Goal: Information Seeking & Learning: Learn about a topic

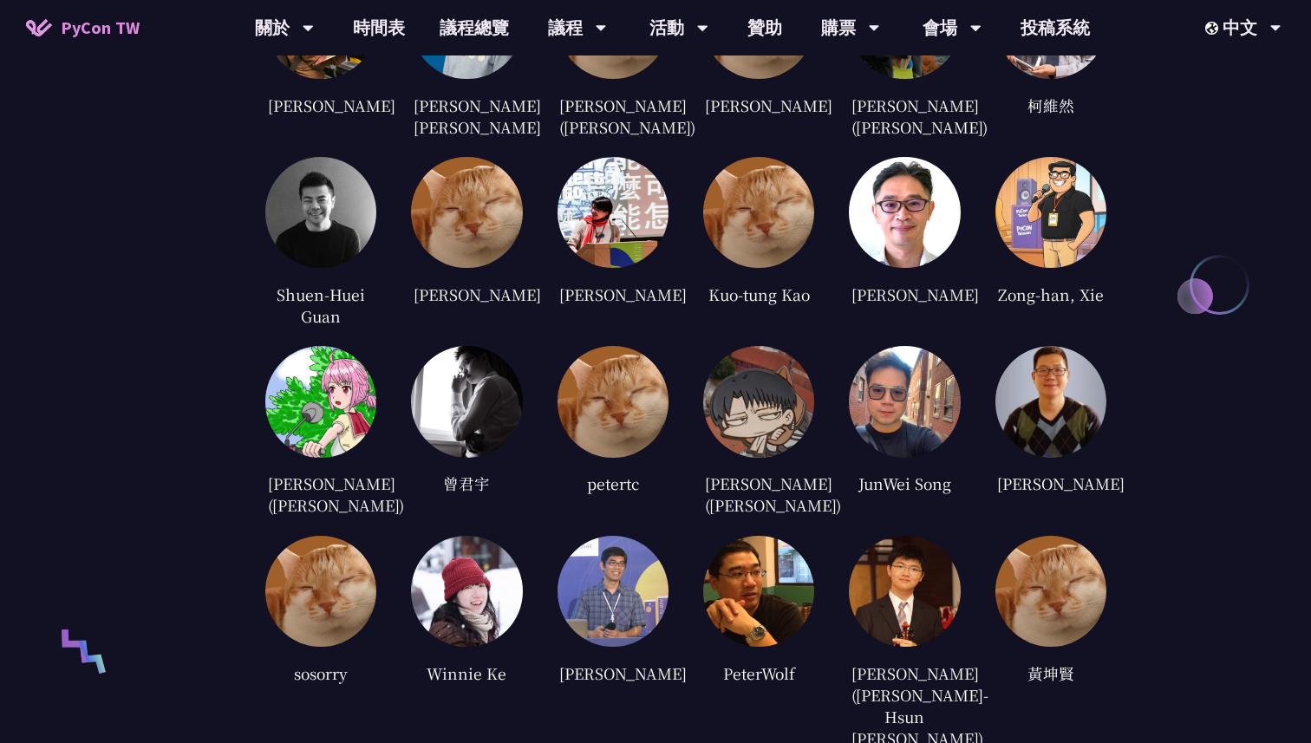
scroll to position [3679, 0]
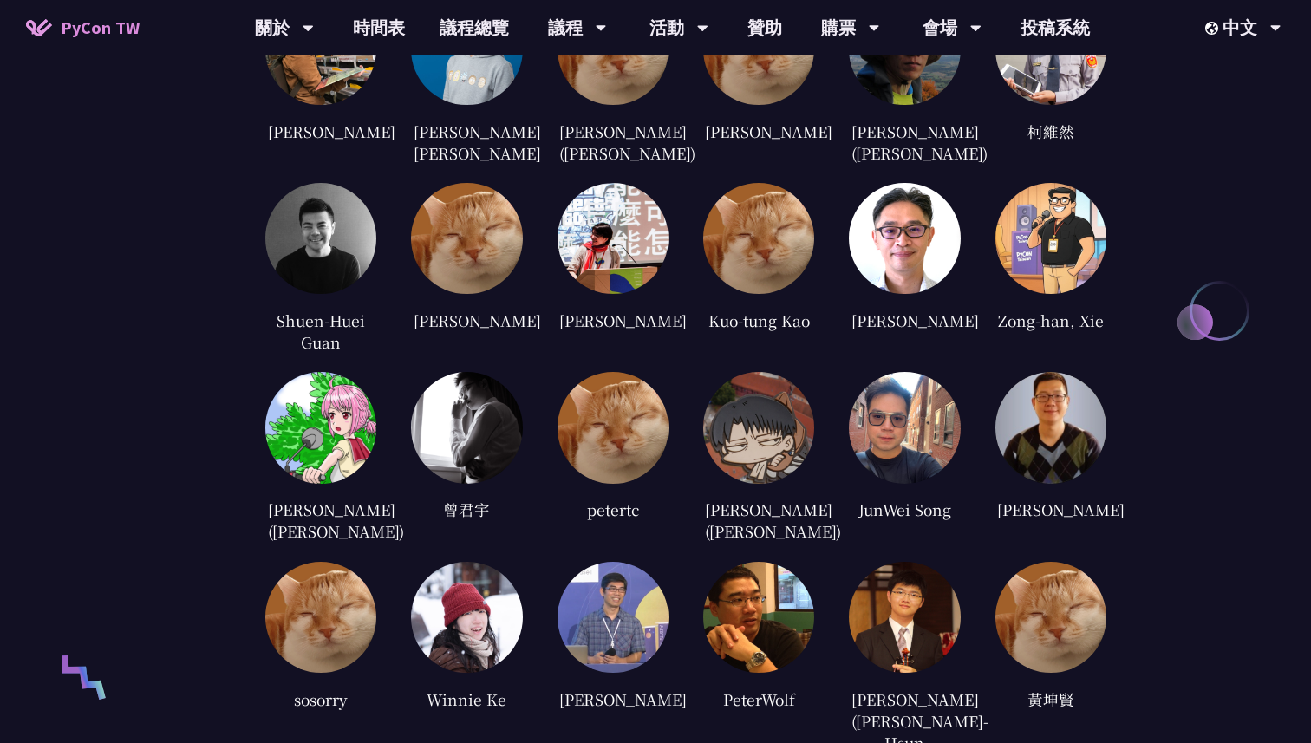
click at [467, 638] on img at bounding box center [466, 617] width 111 height 111
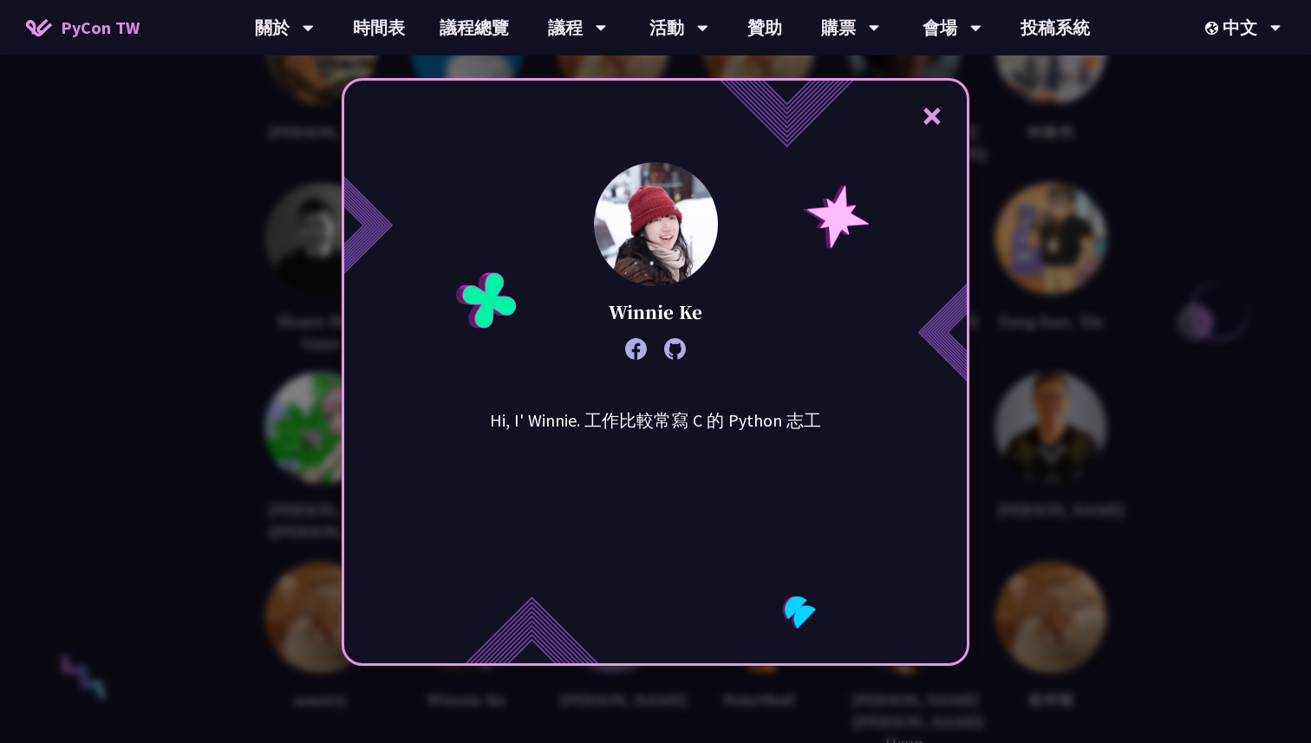
click at [944, 103] on button "×" at bounding box center [932, 115] width 52 height 52
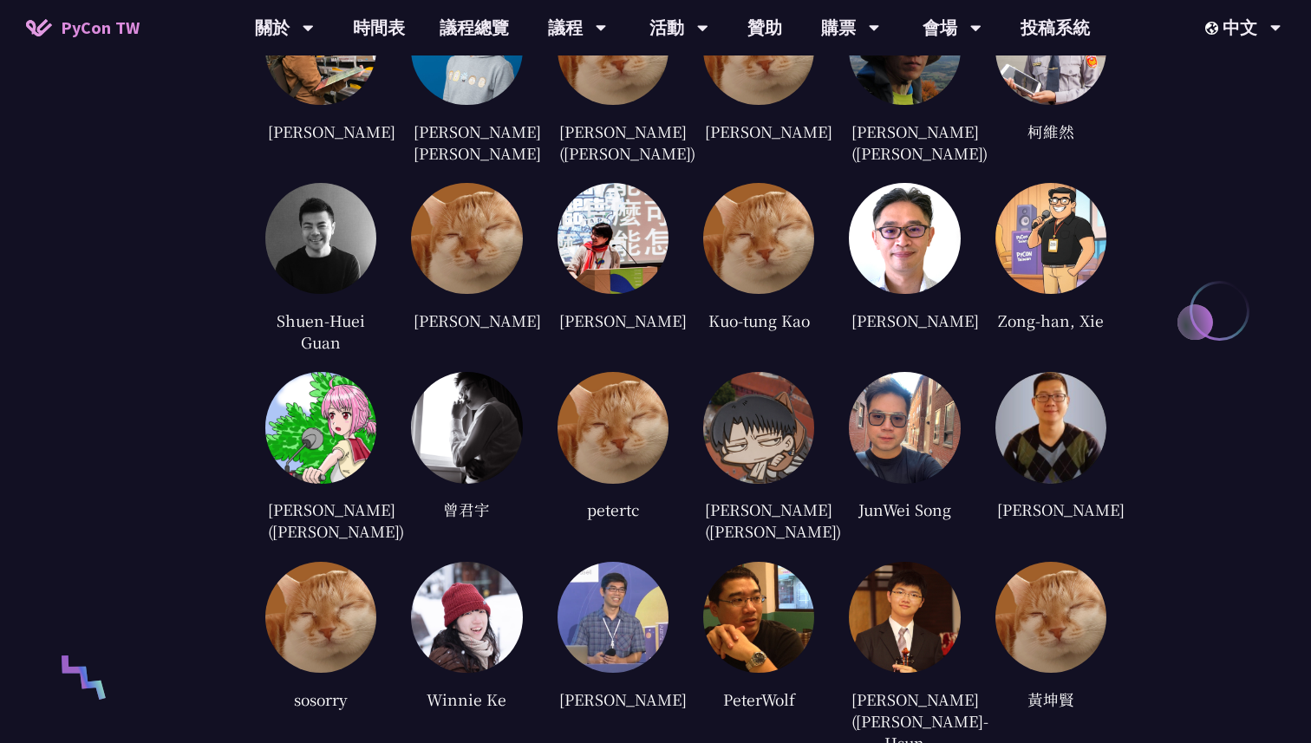
click at [470, 217] on img at bounding box center [466, 238] width 111 height 111
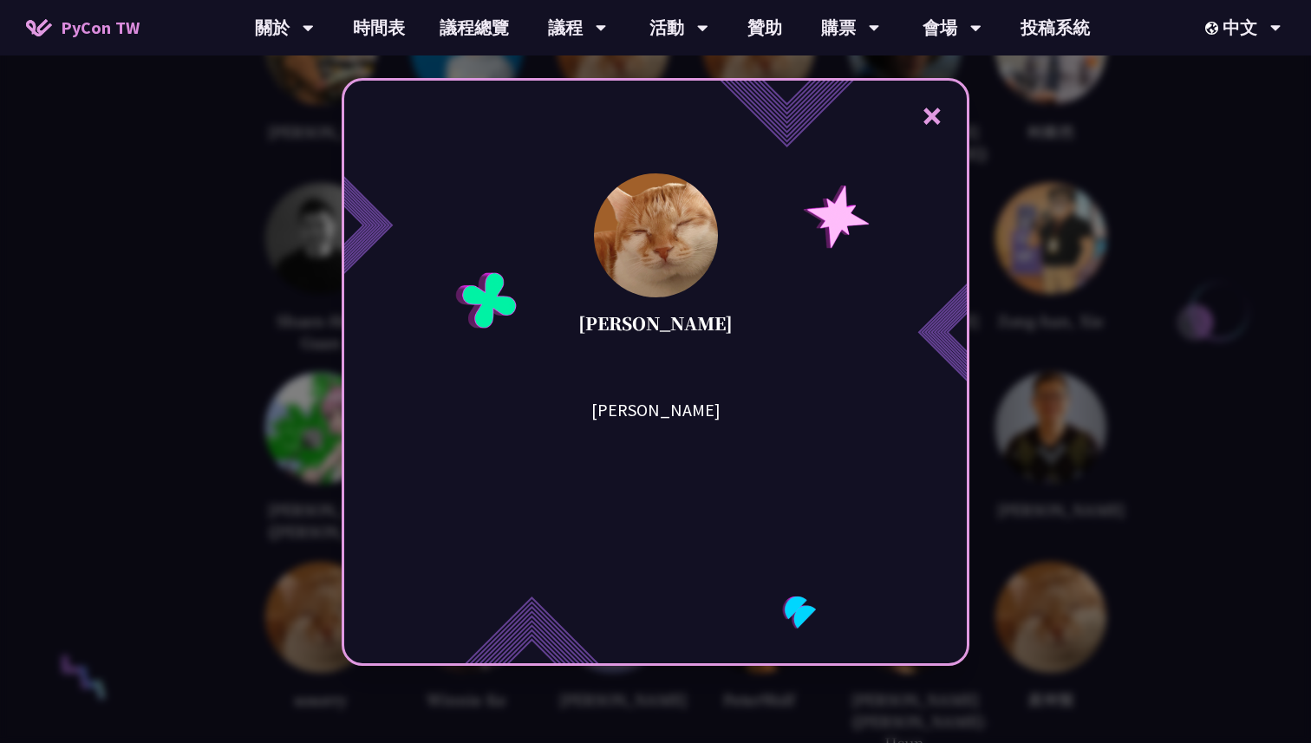
click at [934, 107] on button "×" at bounding box center [932, 115] width 52 height 52
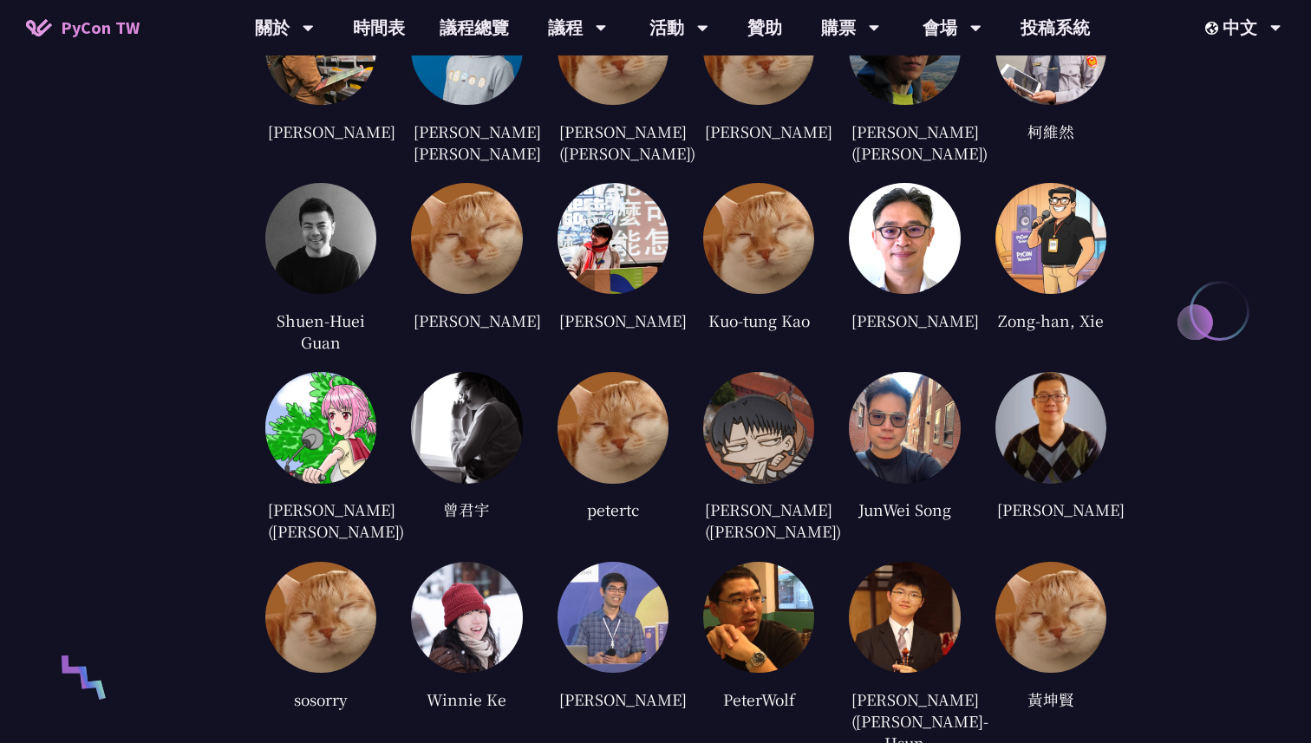
click at [323, 262] on img at bounding box center [320, 238] width 111 height 111
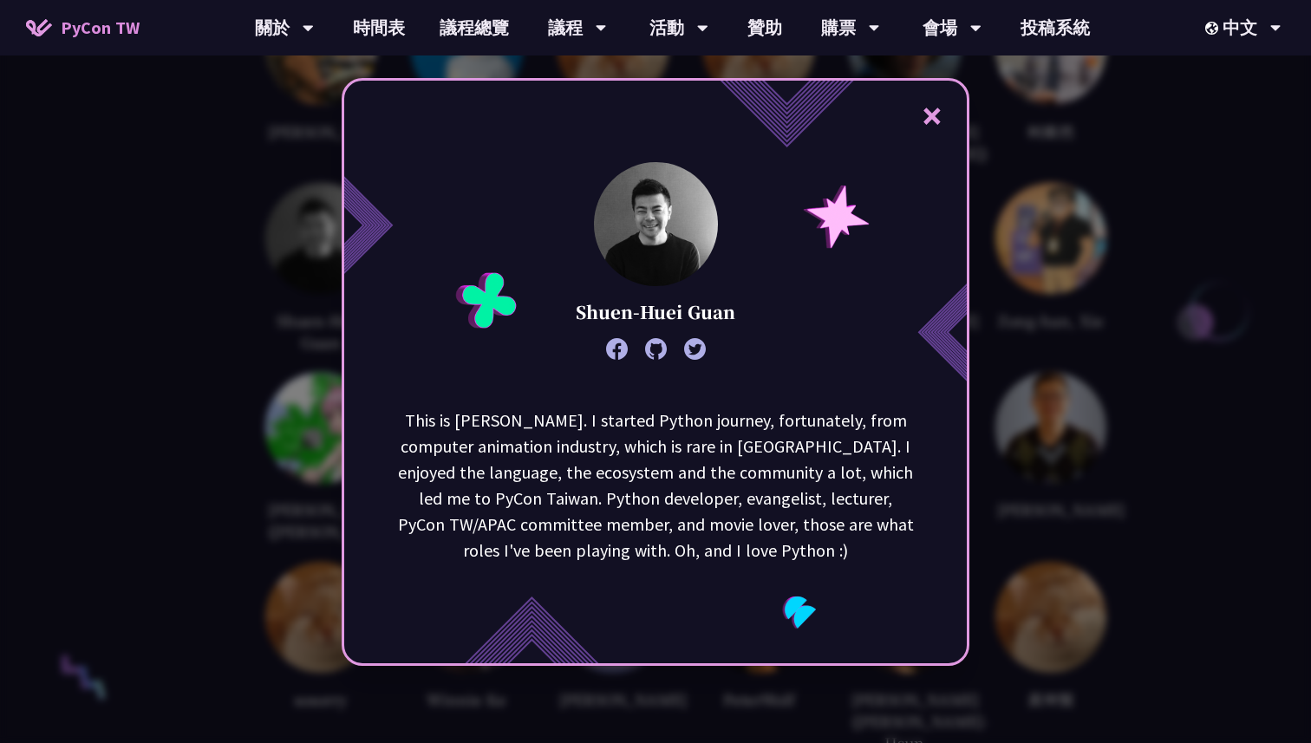
click at [926, 114] on button "×" at bounding box center [932, 115] width 52 height 52
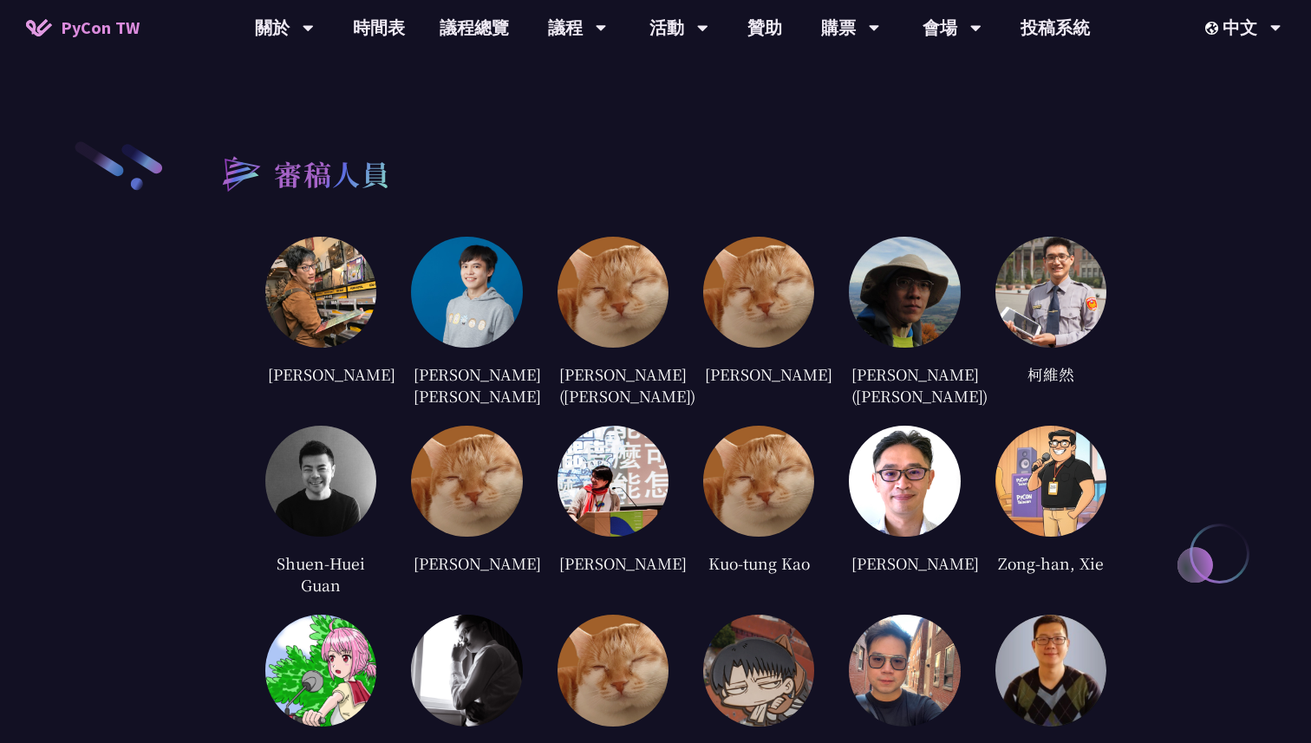
scroll to position [3433, 0]
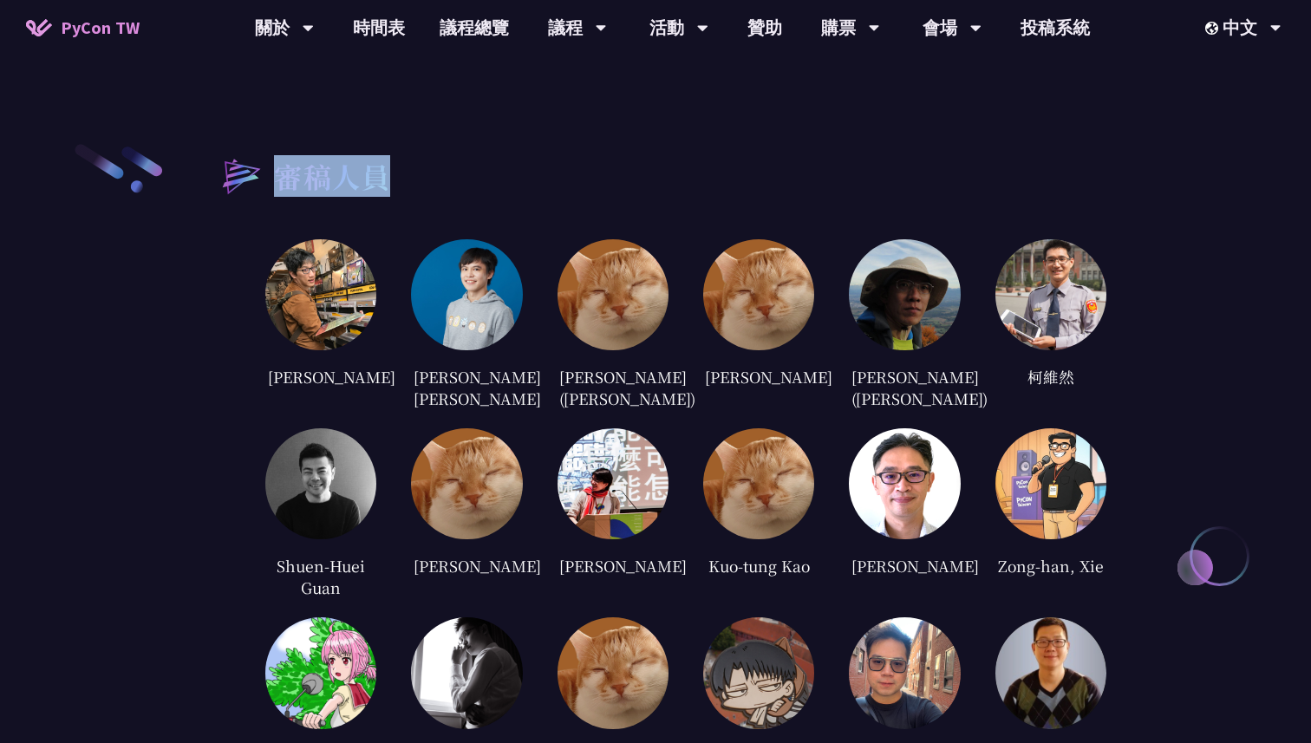
drag, startPoint x: 281, startPoint y: 154, endPoint x: 404, endPoint y: 154, distance: 123.2
click at [404, 154] on div "審稿人員" at bounding box center [656, 175] width 902 height 66
click at [366, 265] on img at bounding box center [320, 294] width 111 height 111
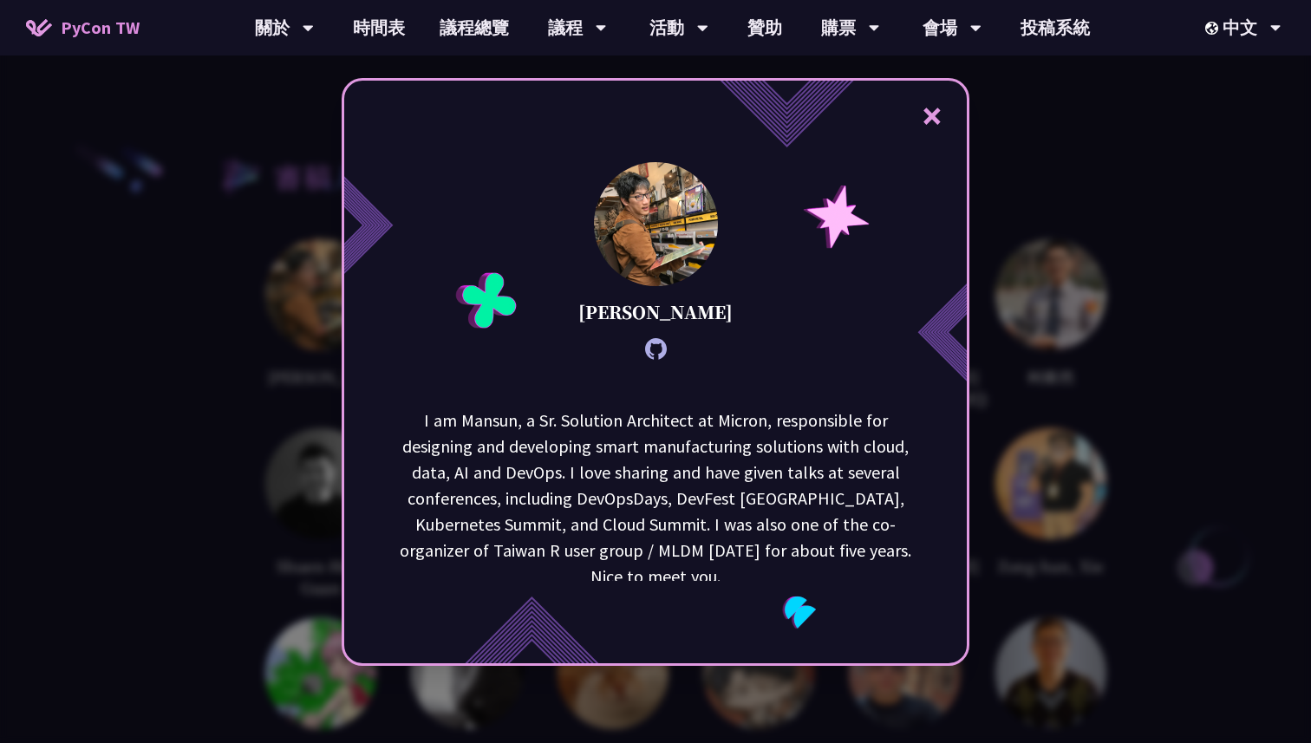
click at [936, 124] on button "×" at bounding box center [932, 115] width 52 height 52
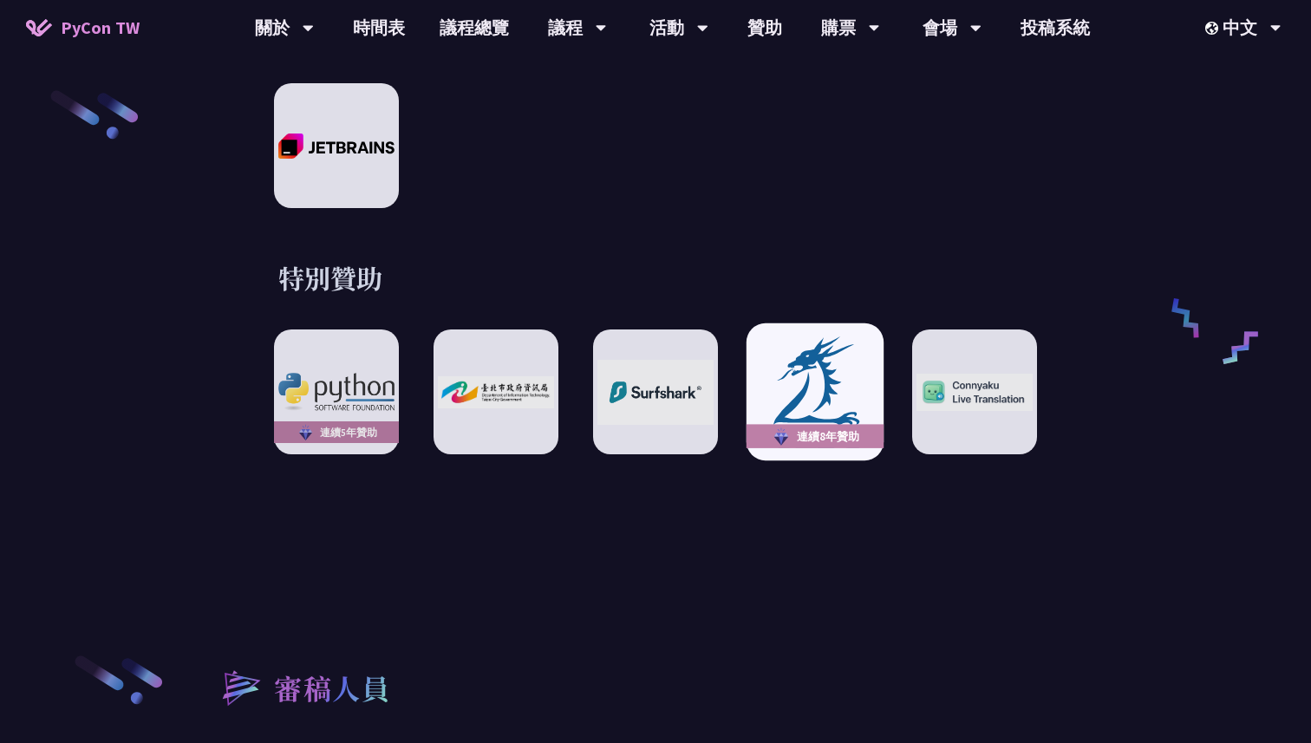
scroll to position [2901, 0]
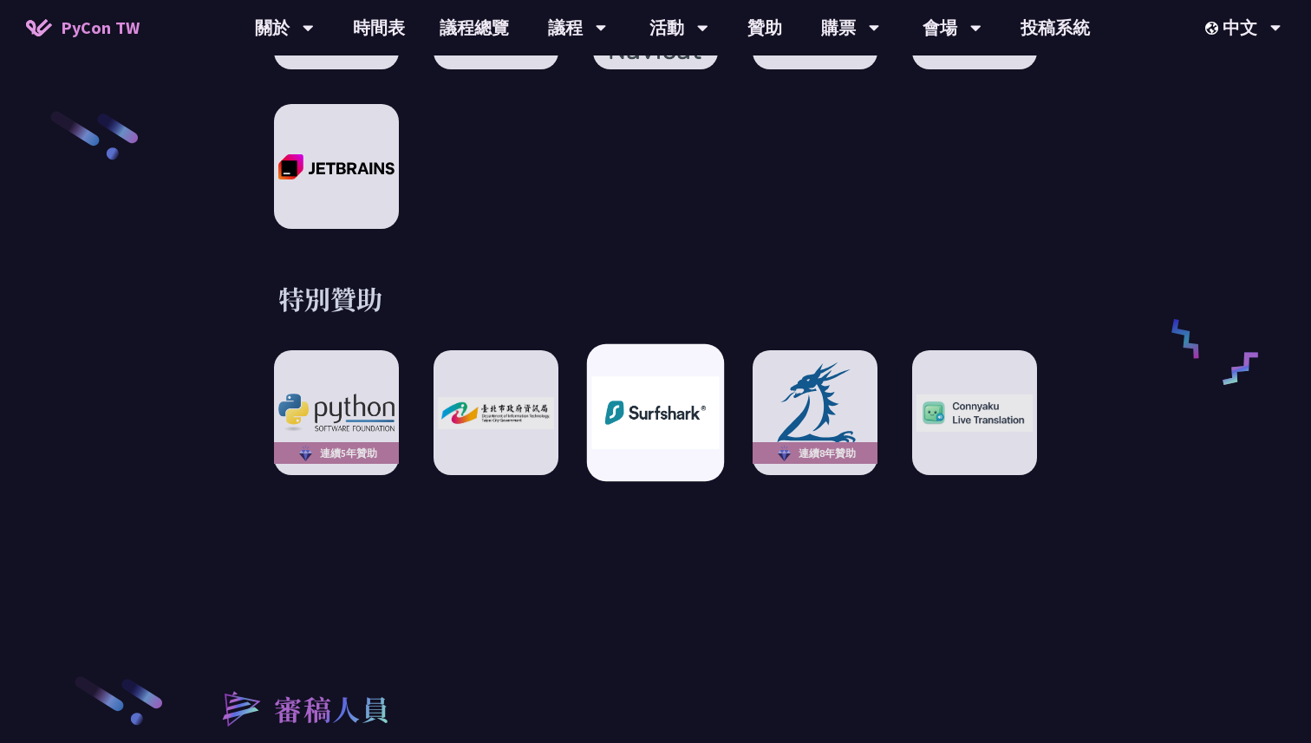
click at [625, 377] on img at bounding box center [654, 413] width 127 height 72
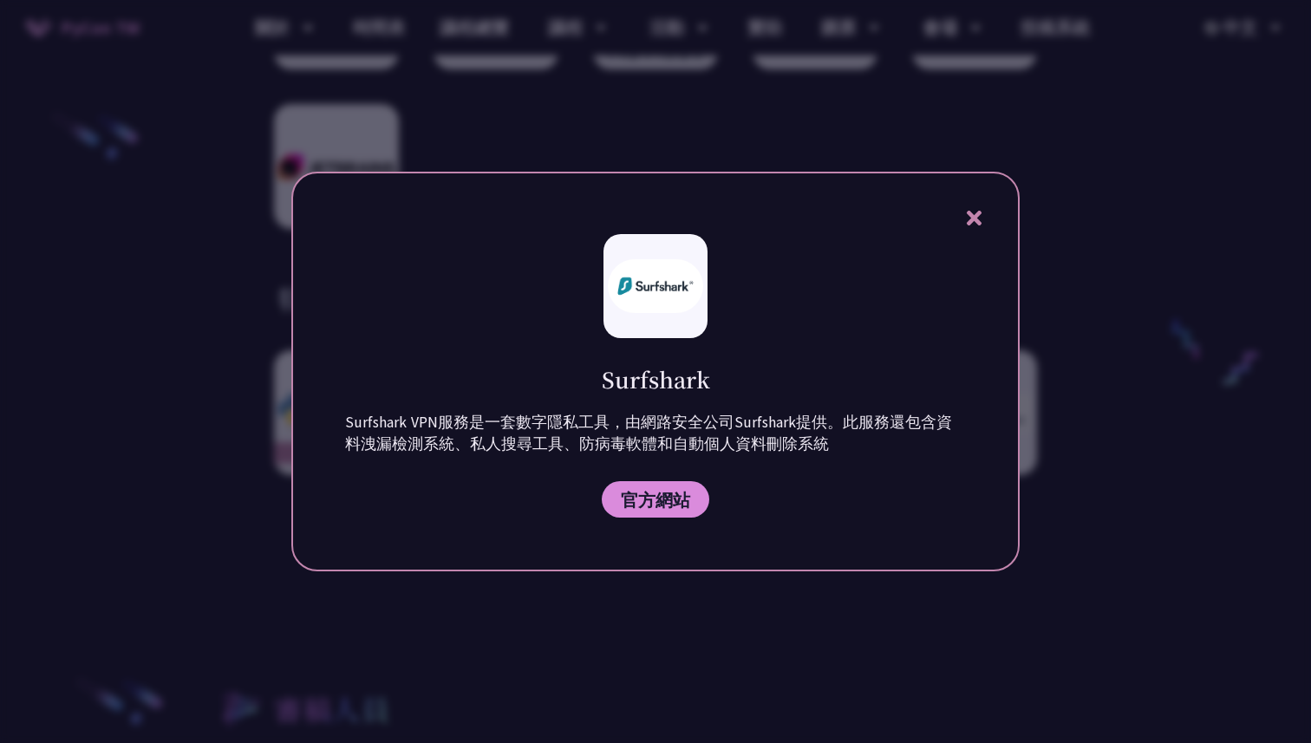
click at [977, 220] on icon at bounding box center [973, 218] width 15 height 15
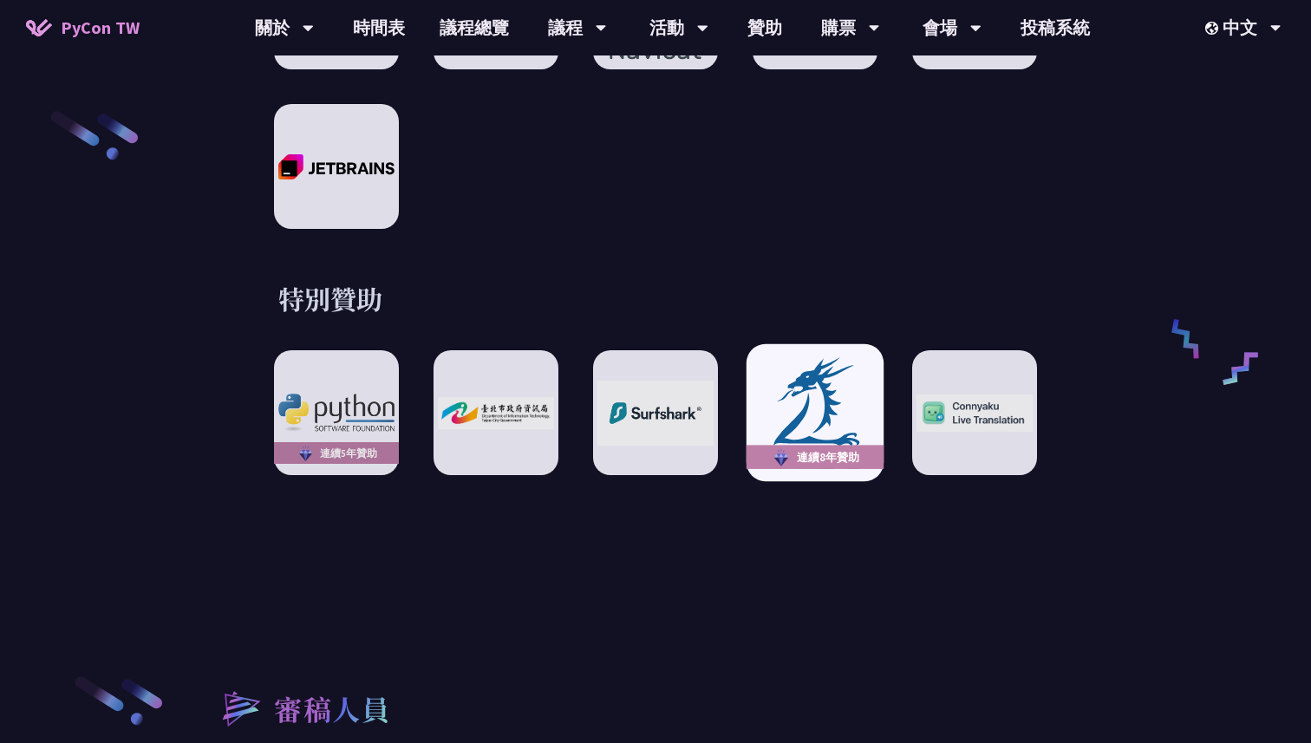
click at [783, 454] on img at bounding box center [814, 413] width 127 height 118
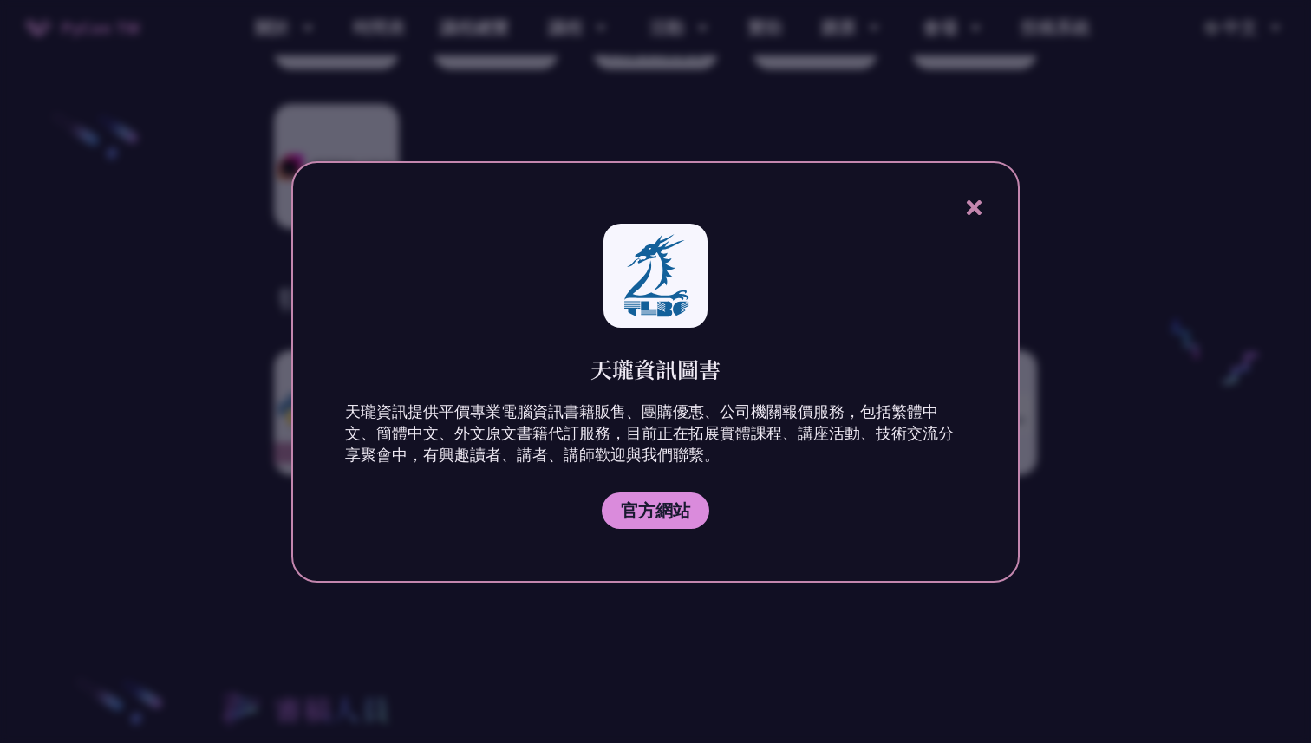
click at [964, 210] on icon at bounding box center [975, 208] width 22 height 22
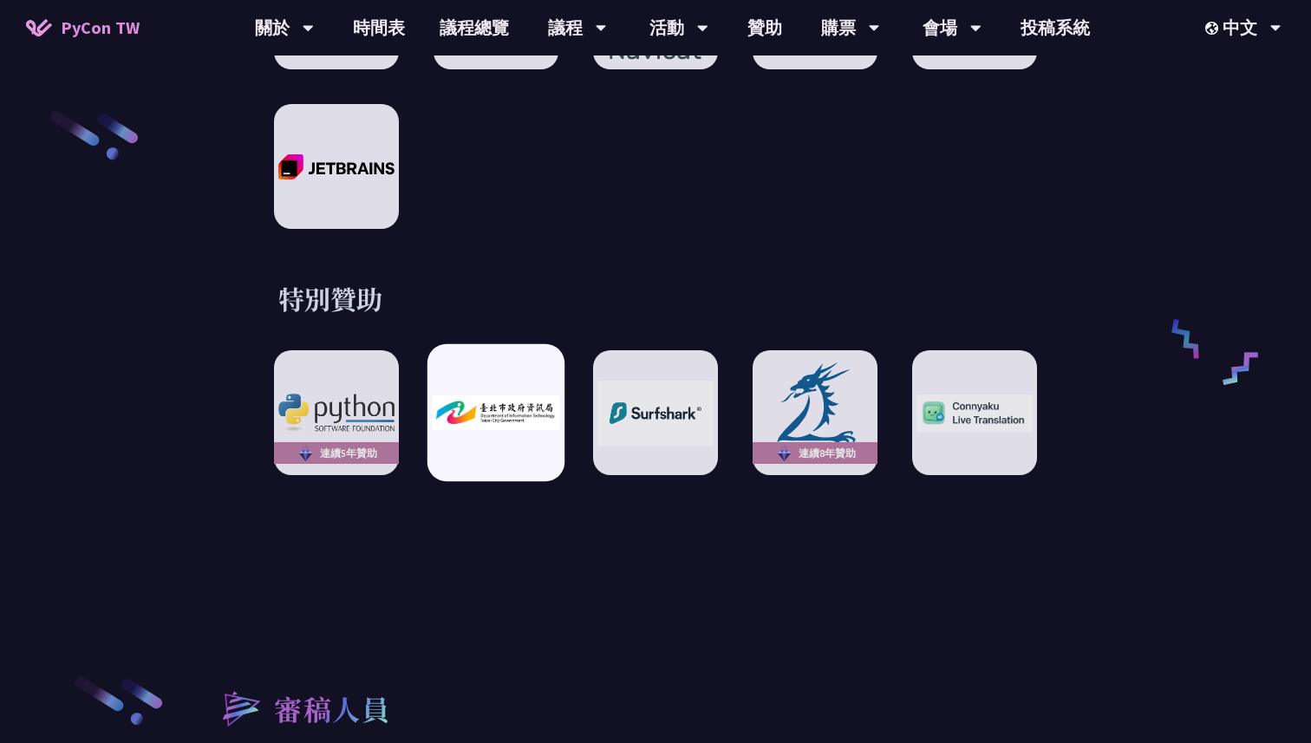
click at [521, 395] on img at bounding box center [495, 412] width 127 height 35
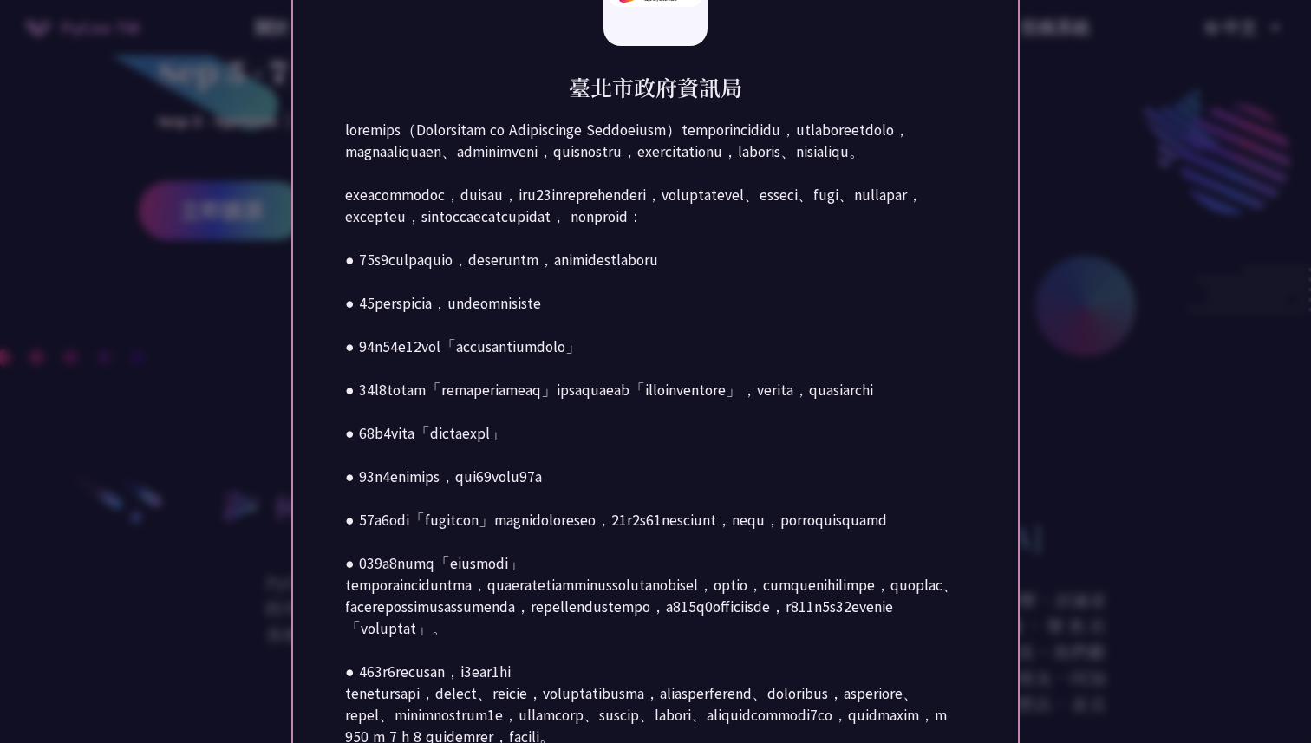
scroll to position [0, 0]
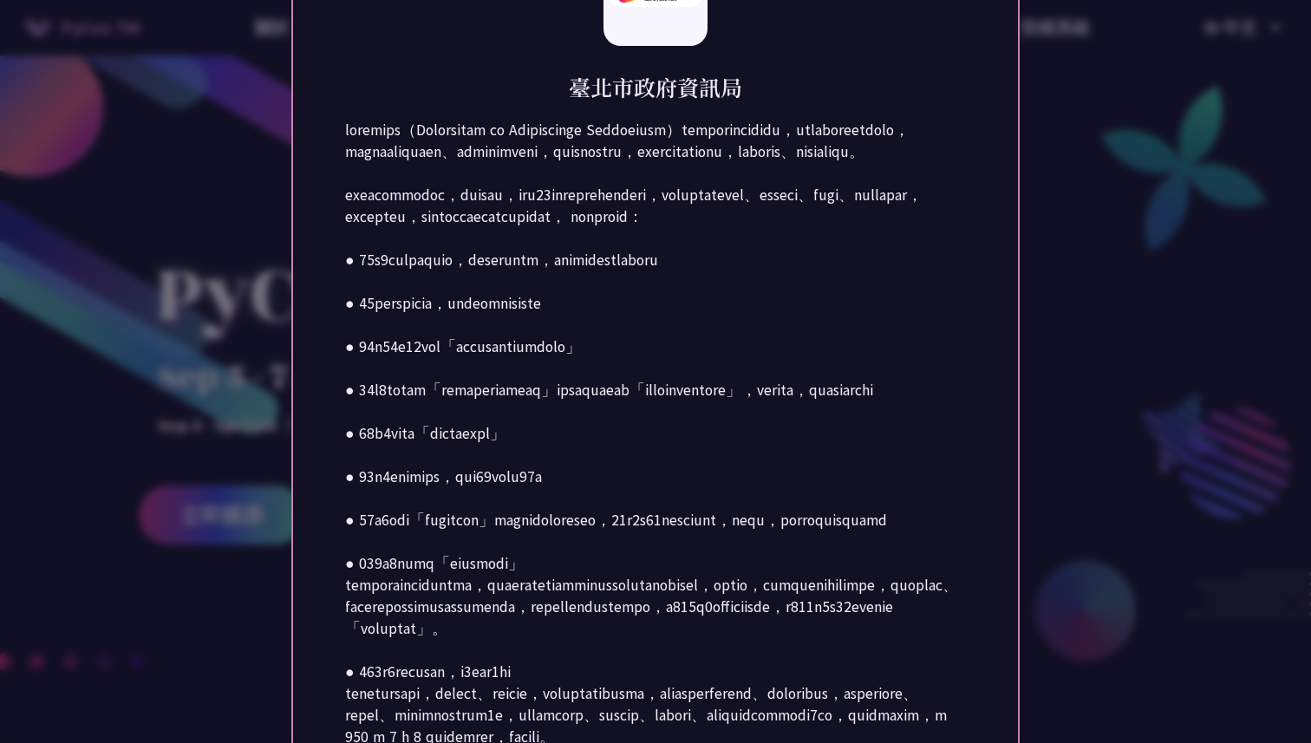
click at [1124, 88] on div at bounding box center [655, 371] width 1311 height 743
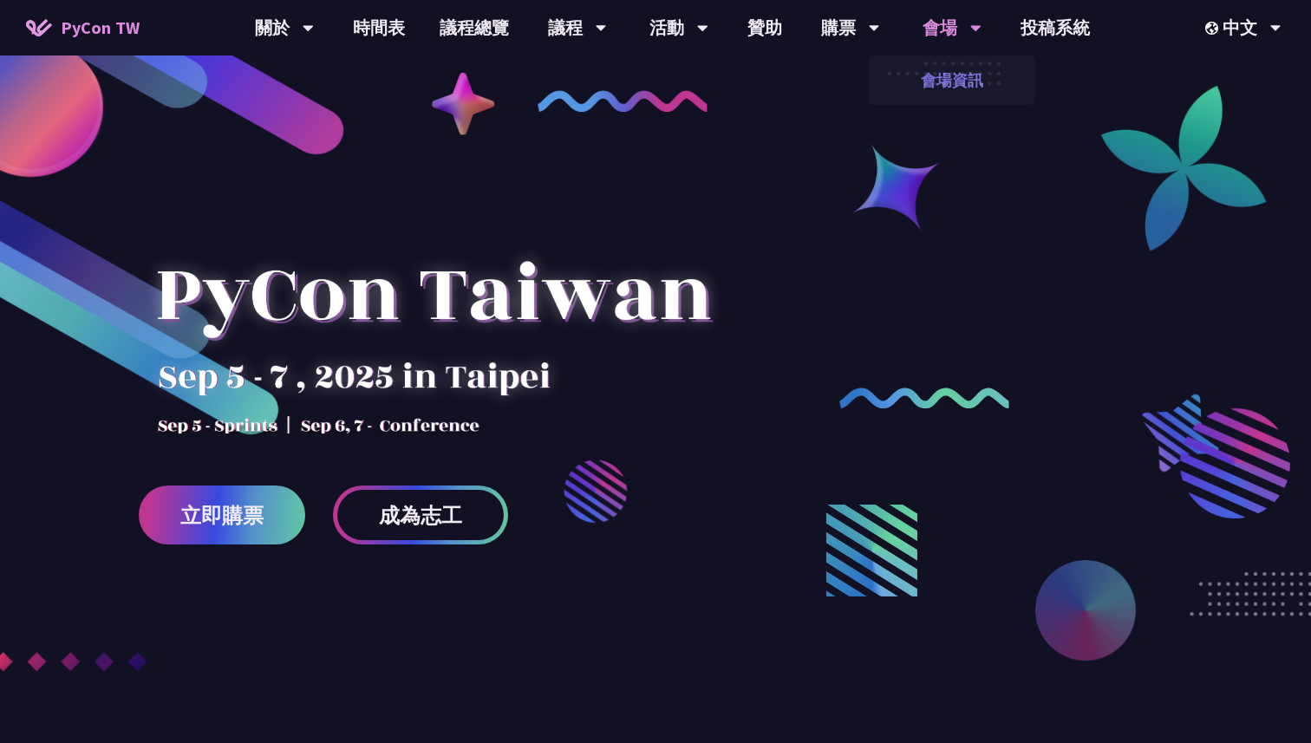
click at [942, 62] on link "會場資訊" at bounding box center [952, 80] width 167 height 41
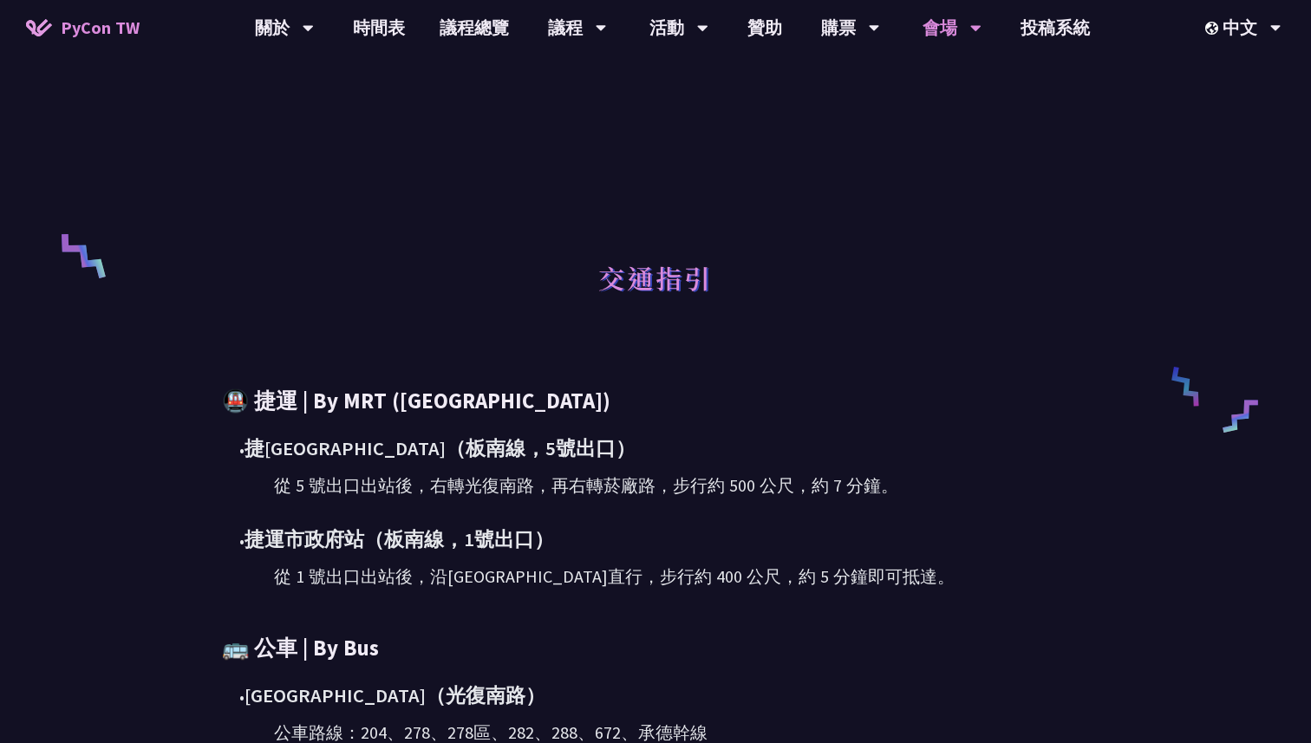
scroll to position [755, 0]
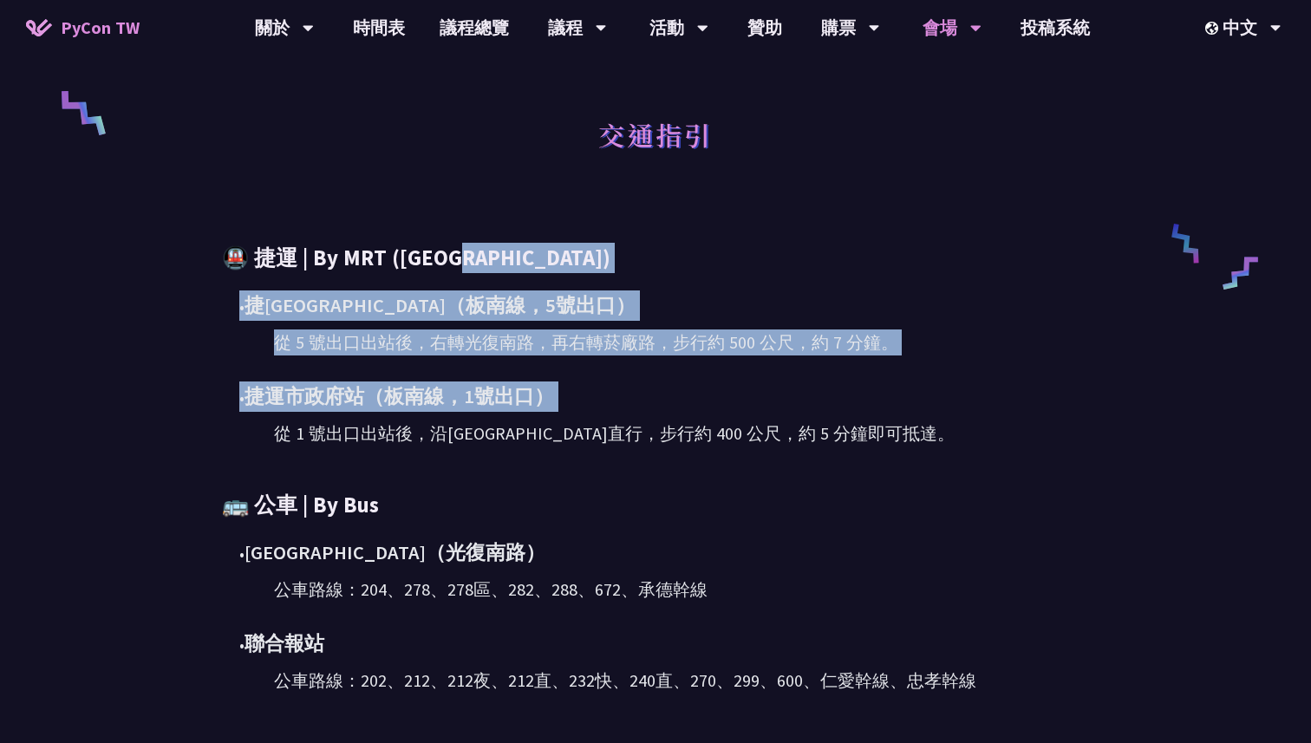
drag, startPoint x: 247, startPoint y: 241, endPoint x: 660, endPoint y: 415, distance: 447.8
click at [660, 414] on div "主要研討會場地 (09/06-09/07) [GEOGRAPHIC_DATA] 地址: [STREET_ADDRESS]（誠品生活松菸店內） 會場地圖 交通指…" at bounding box center [656, 129] width 902 height 1769
click at [660, 415] on div "• 捷運市[GEOGRAPHIC_DATA]（板南線，1號出口） 從 1 號出口出站後，沿[GEOGRAPHIC_DATA]直行，步行約 400 公尺，約 5…" at bounding box center [664, 414] width 850 height 65
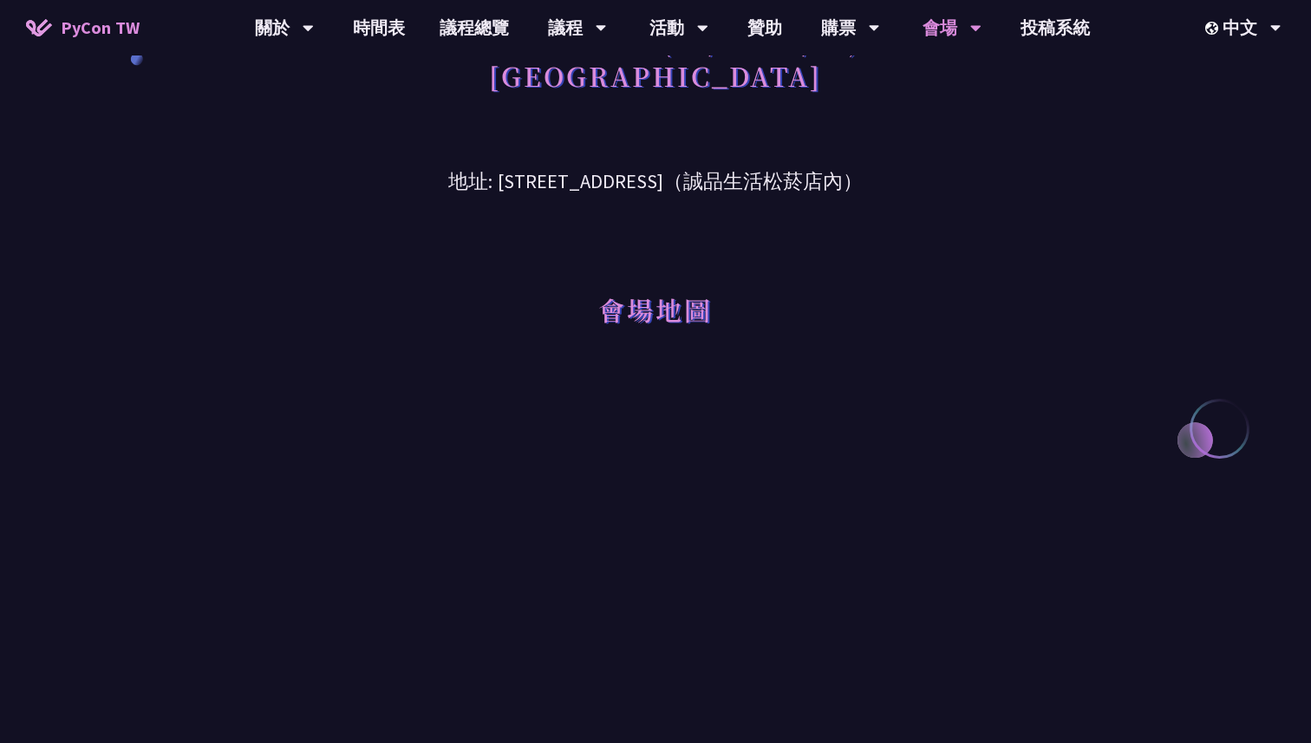
scroll to position [44, 0]
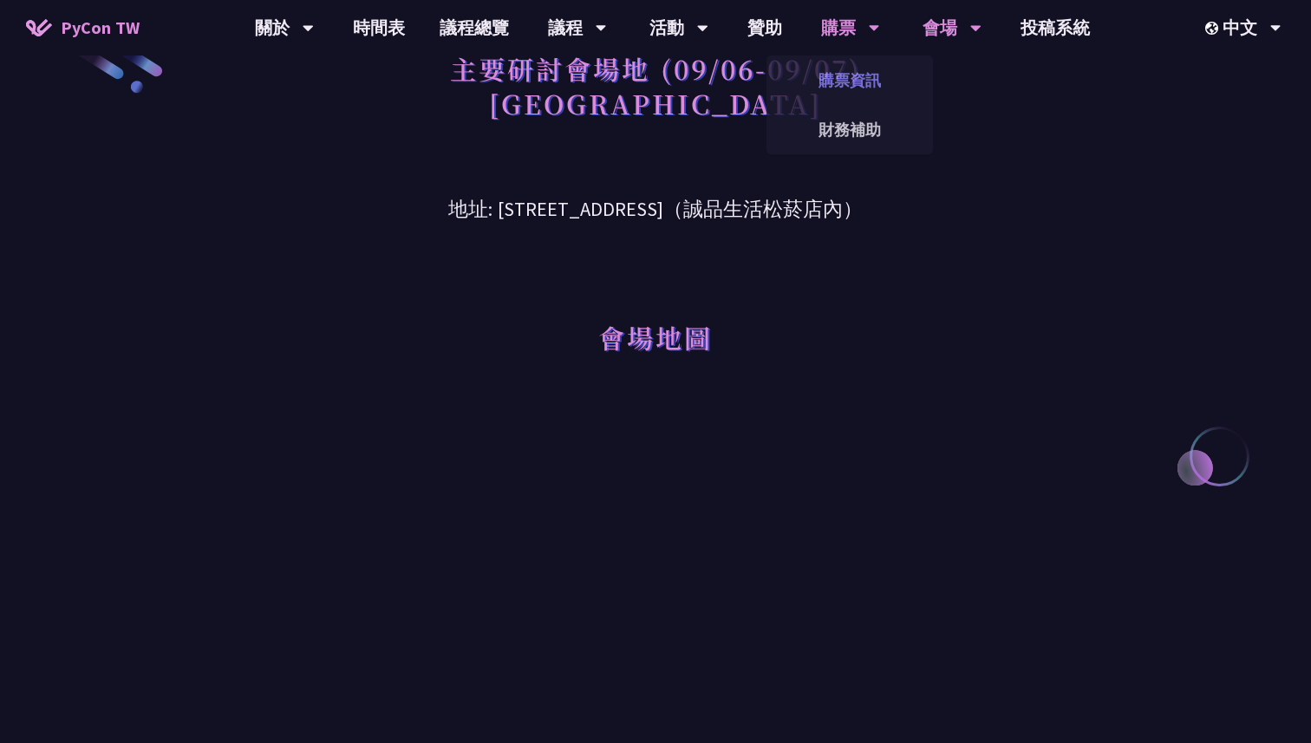
click at [838, 78] on link "購票資訊" at bounding box center [850, 80] width 167 height 41
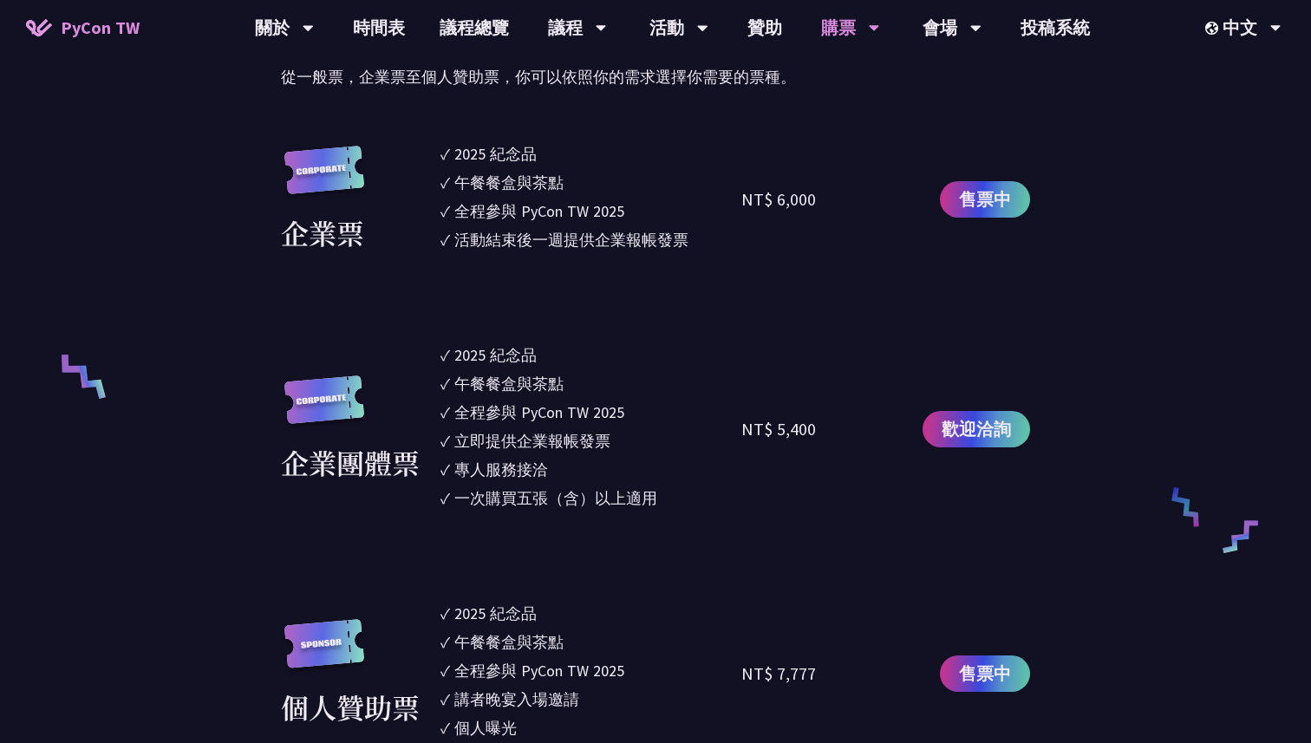
scroll to position [1009, 0]
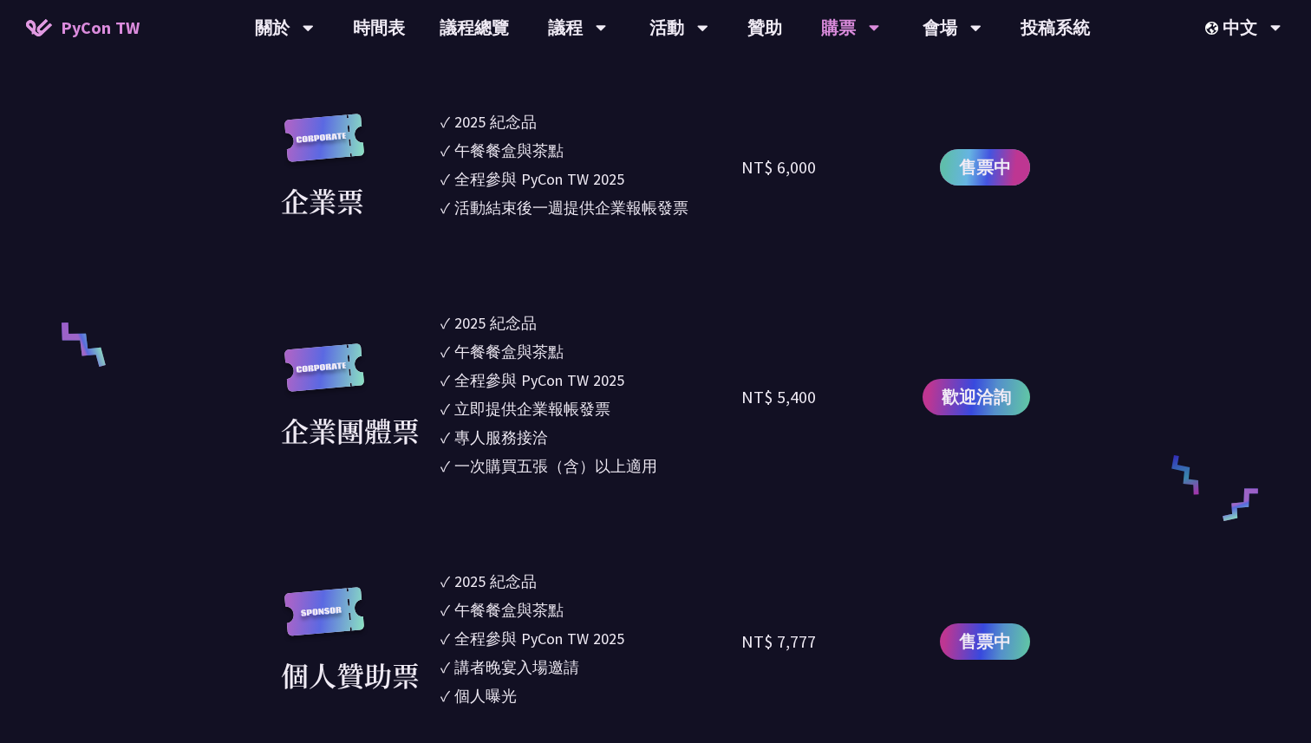
click at [996, 162] on span "售票中" at bounding box center [985, 167] width 52 height 26
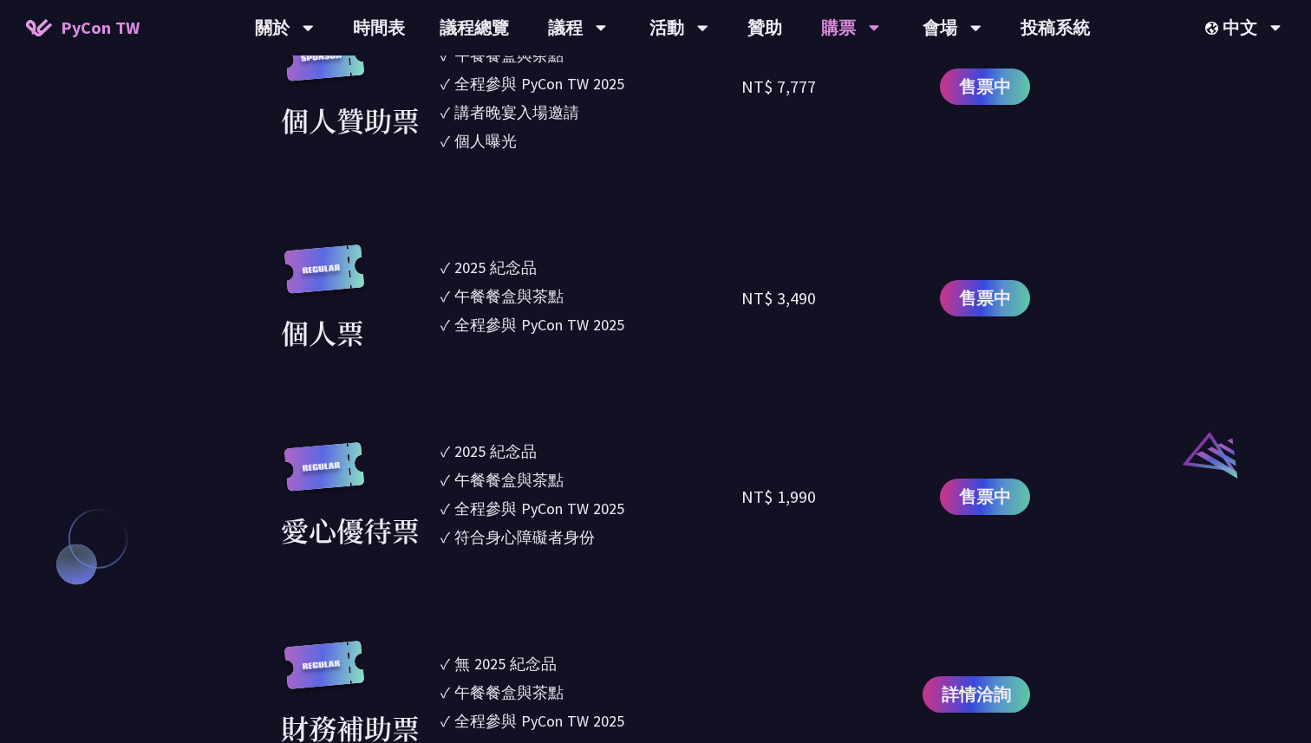
scroll to position [1571, 0]
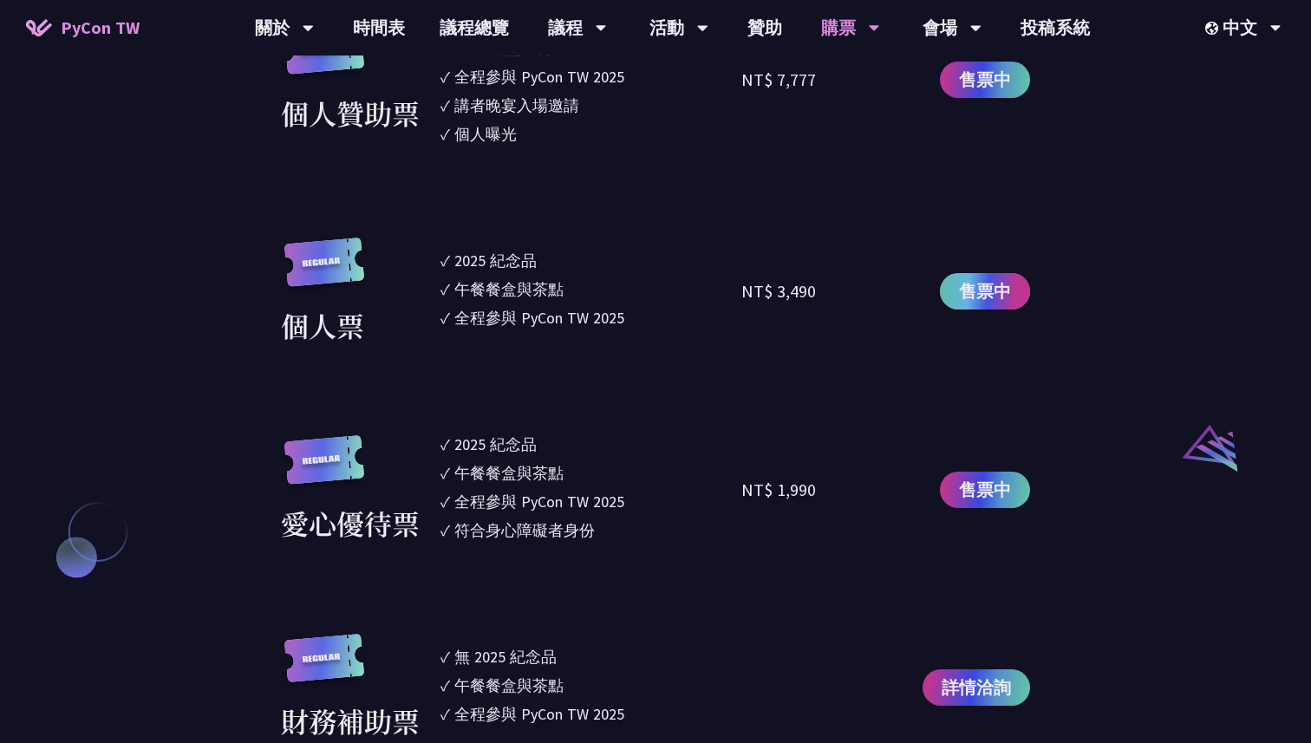
click at [974, 291] on span "售票中" at bounding box center [985, 291] width 52 height 26
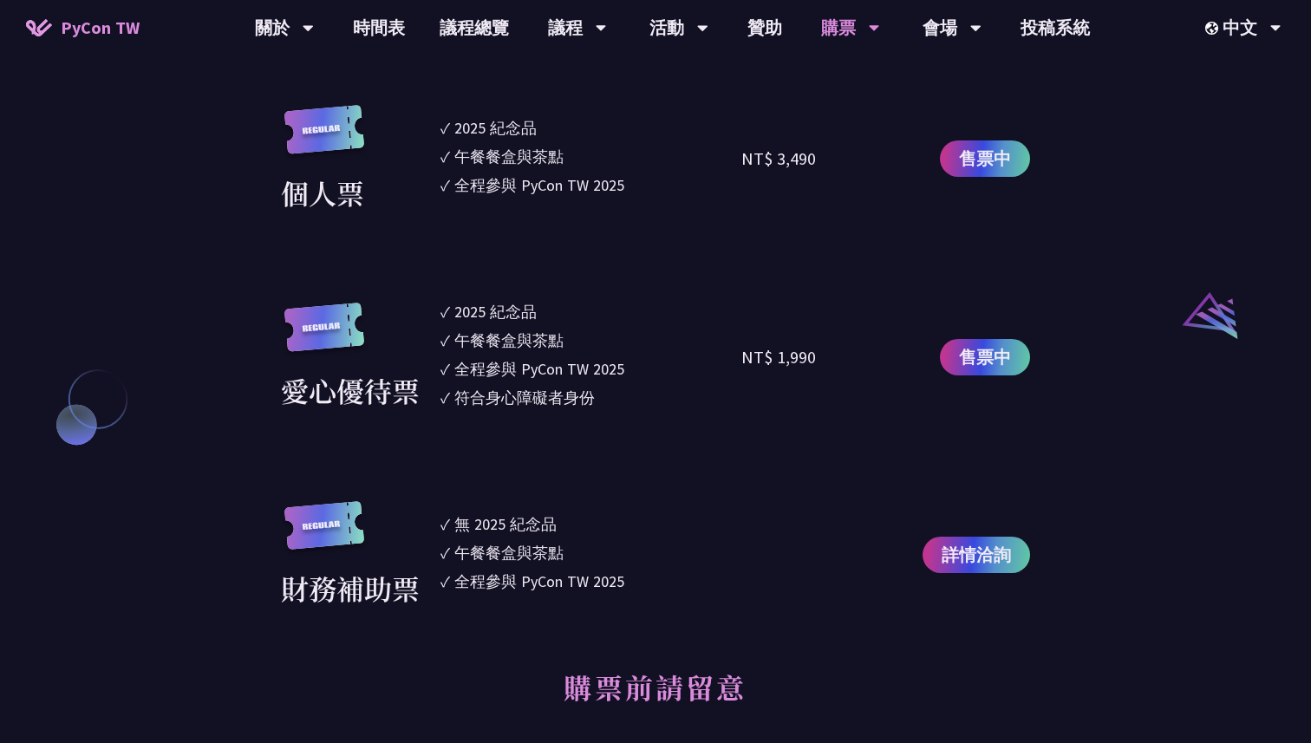
scroll to position [1740, 0]
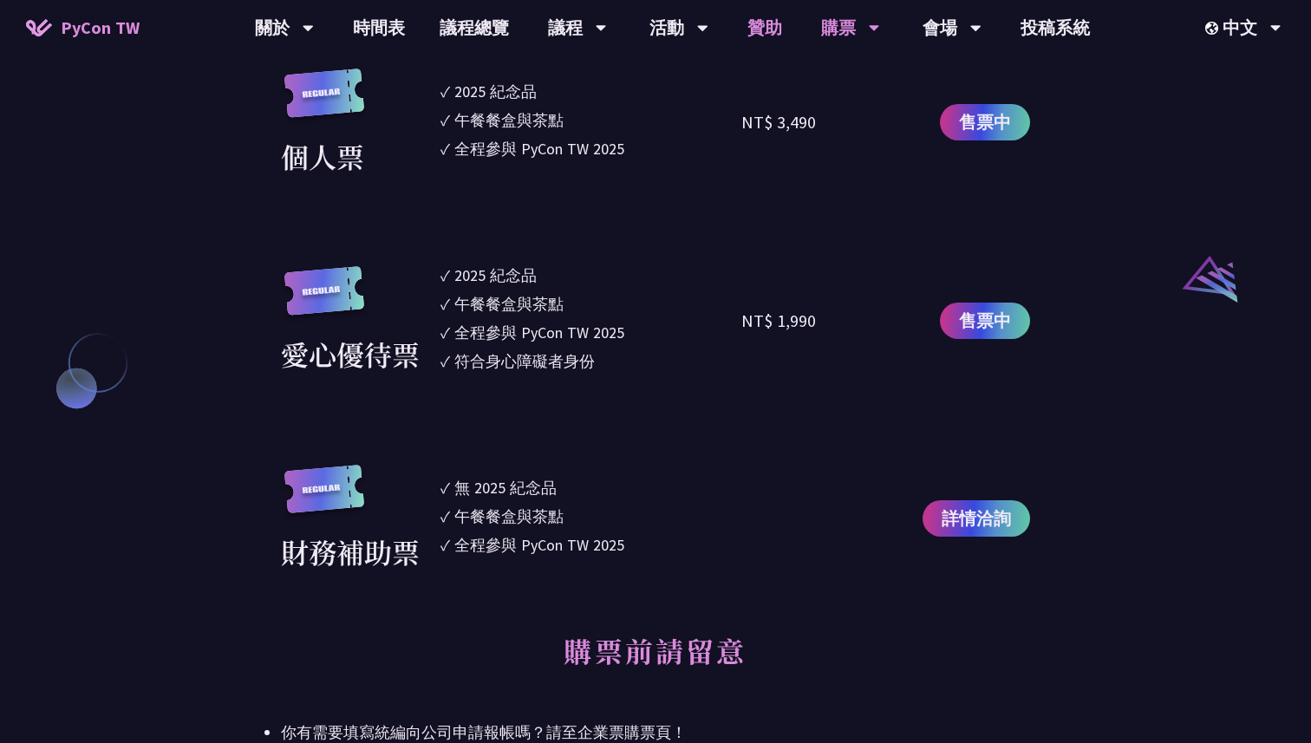
click at [737, 36] on link "贊助" at bounding box center [764, 28] width 69 height 56
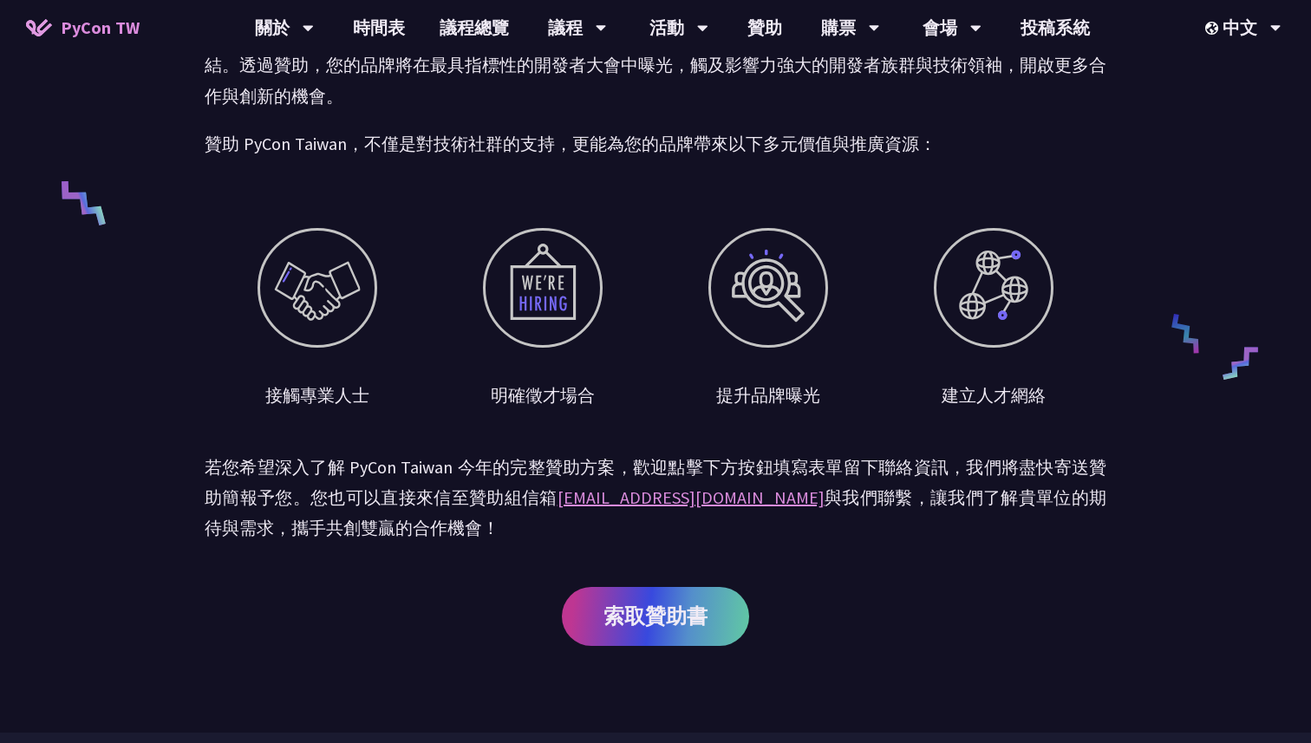
scroll to position [649, 0]
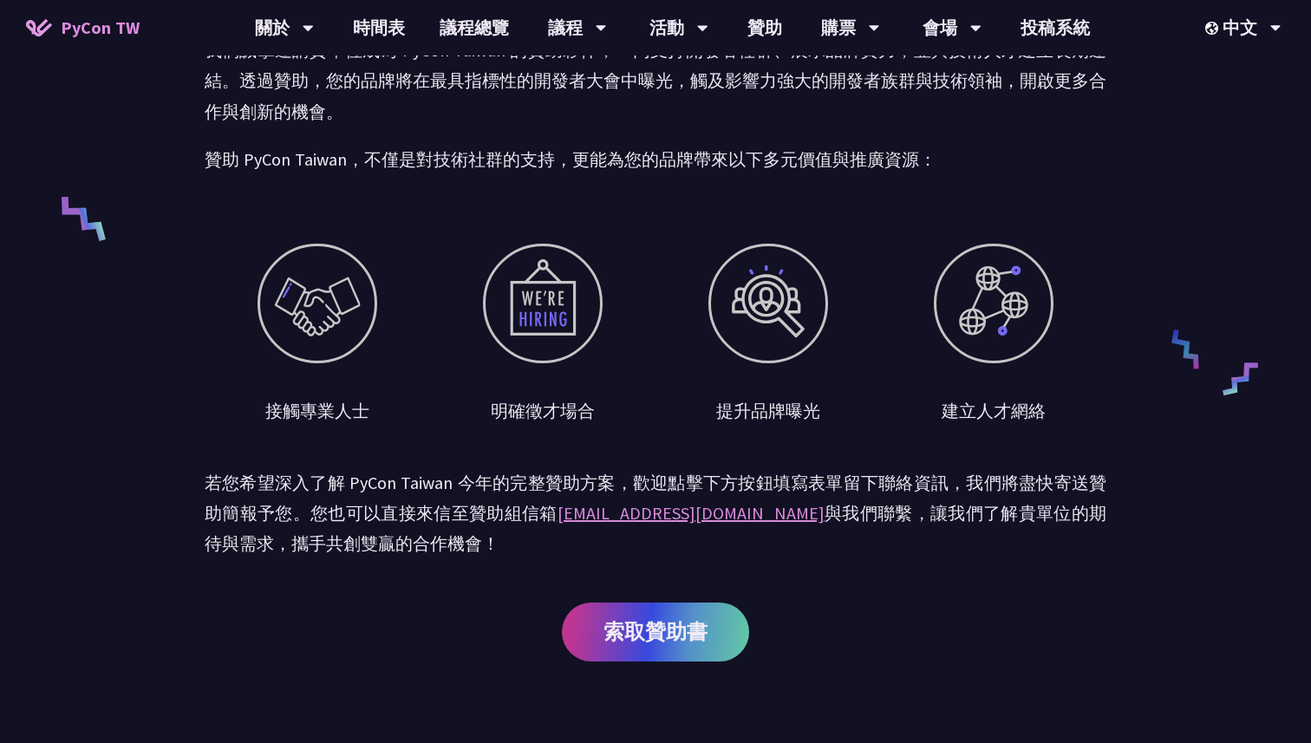
drag, startPoint x: 220, startPoint y: 245, endPoint x: 833, endPoint y: 439, distance: 642.9
click at [830, 436] on div "贊助召集令 PyCon [GEOGRAPHIC_DATA] 至今已成功舉辦超過 10 屆年度盛會，每年吸引近千位開發者、工程師與技術領袖共襄盛舉。我們平均每年…" at bounding box center [656, 49] width 902 height 1397
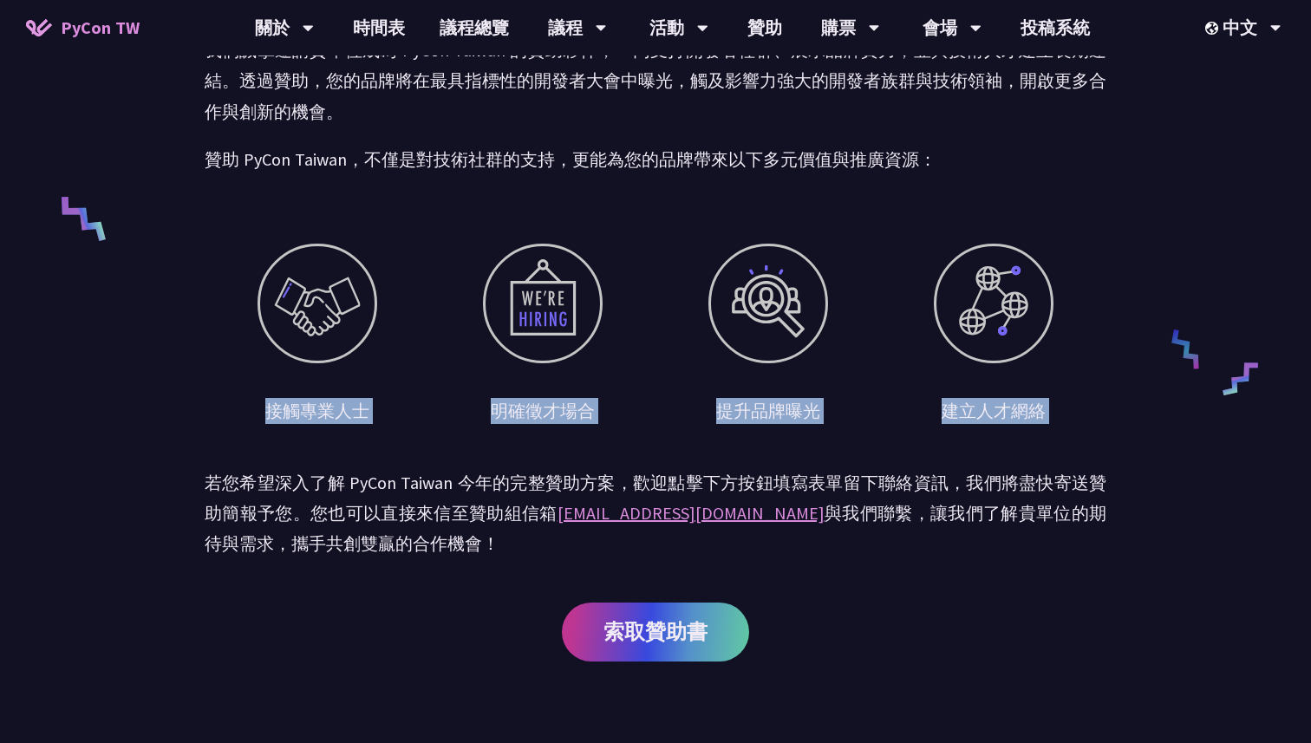
click at [833, 439] on div "贊助召集令 PyCon [GEOGRAPHIC_DATA] 至今已成功舉辦超過 10 屆年度盛會，每年吸引近千位開發者、工程師與技術領袖共襄盛舉。我們平均每年…" at bounding box center [656, 49] width 902 height 1397
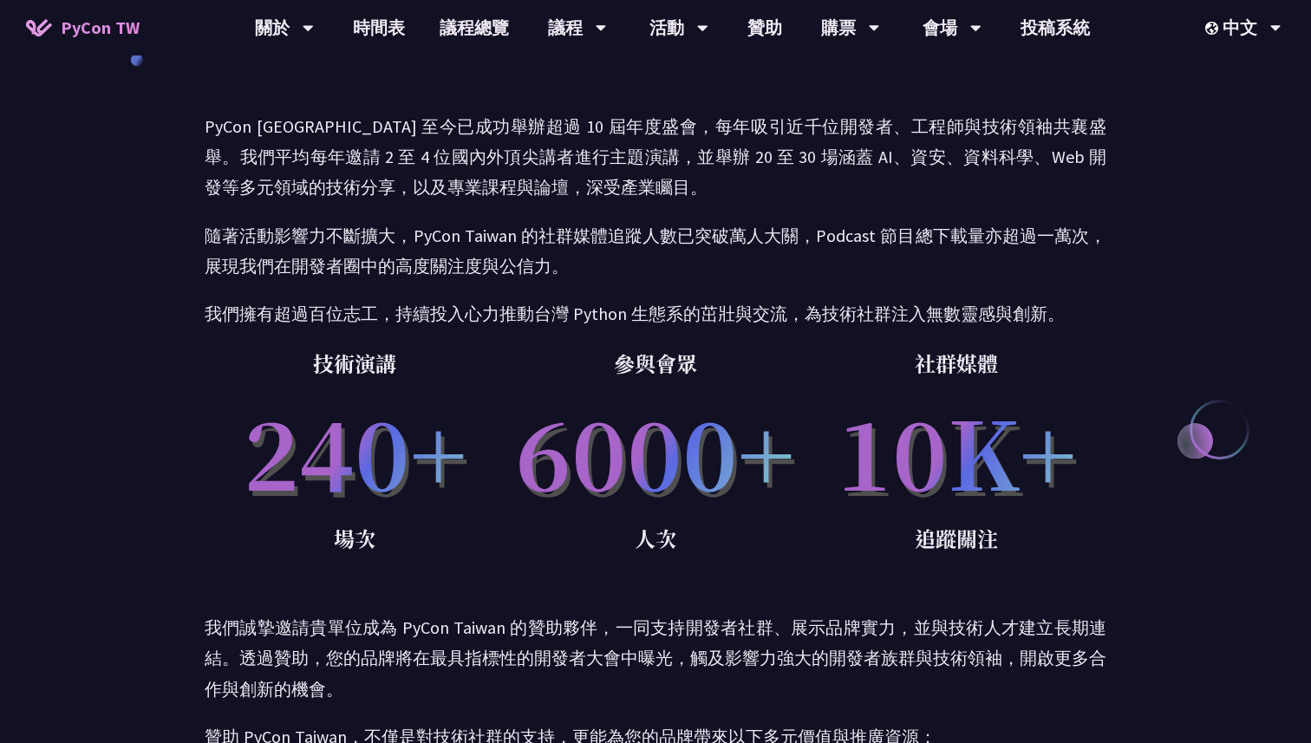
scroll to position [21, 0]
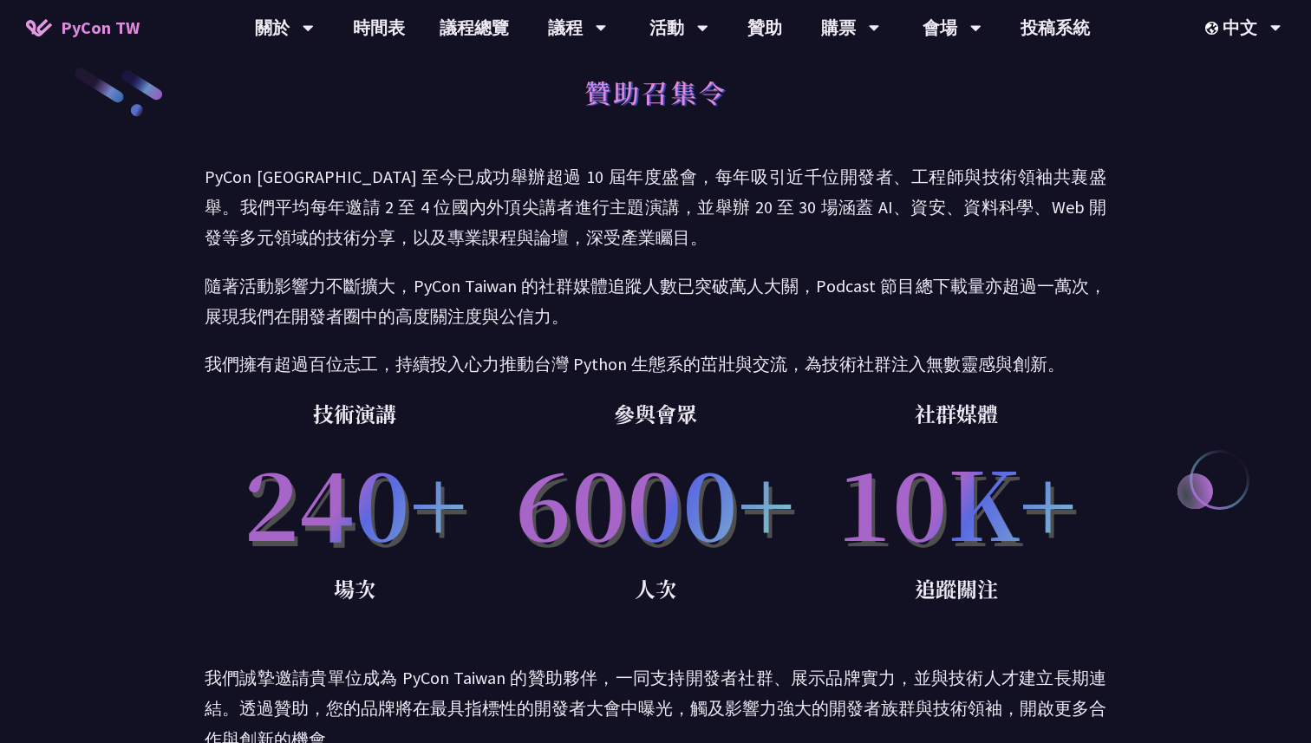
drag, startPoint x: 750, startPoint y: 408, endPoint x: 736, endPoint y: 182, distance: 226.8
click at [736, 190] on div "贊助召集令 PyCon [GEOGRAPHIC_DATA] 至今已成功舉辦超過 10 屆年度盛會，每年吸引近千位開發者、工程師與技術領袖共襄盛舉。我們平均每年…" at bounding box center [656, 677] width 902 height 1397
click at [736, 182] on p "PyCon [GEOGRAPHIC_DATA] 至今已成功舉辦超過 10 屆年度盛會，每年吸引近千位開發者、工程師與技術領袖共襄盛舉。我們平均每年邀請 2 至…" at bounding box center [656, 207] width 902 height 92
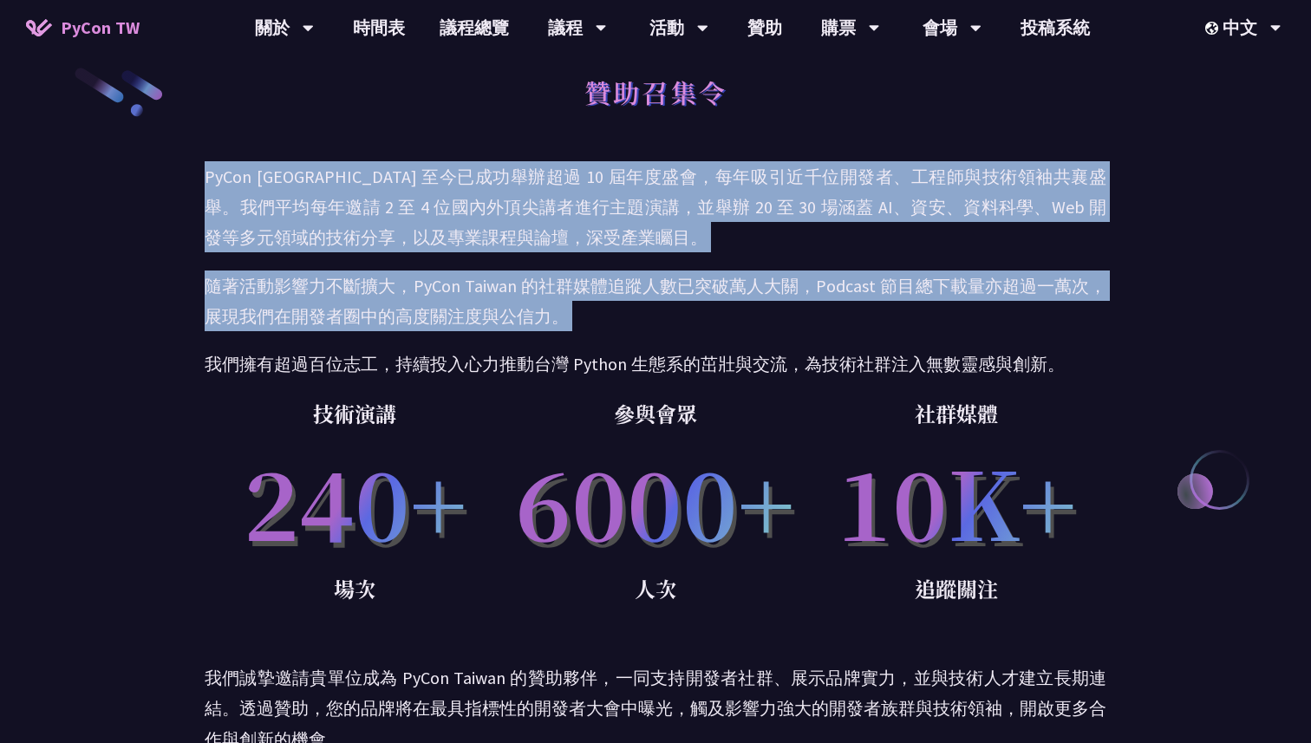
drag, startPoint x: 736, startPoint y: 182, endPoint x: 949, endPoint y: 317, distance: 251.9
click at [949, 317] on div "PyCon [GEOGRAPHIC_DATA] 至今已成功舉辦超過 10 屆年度盛會，每年吸引近千位開發者、工程師與技術領袖共襄盛舉。我們平均每年邀請 2 至…" at bounding box center [656, 270] width 902 height 218
click at [949, 317] on p "隨著活動影響力不斷擴大，PyCon Taiwan 的社群媒體追蹤人數已突破萬人大關，Podcast 節目總下載量亦超過一萬次，展現我們在開發者圈中的高度關注度…" at bounding box center [656, 301] width 902 height 61
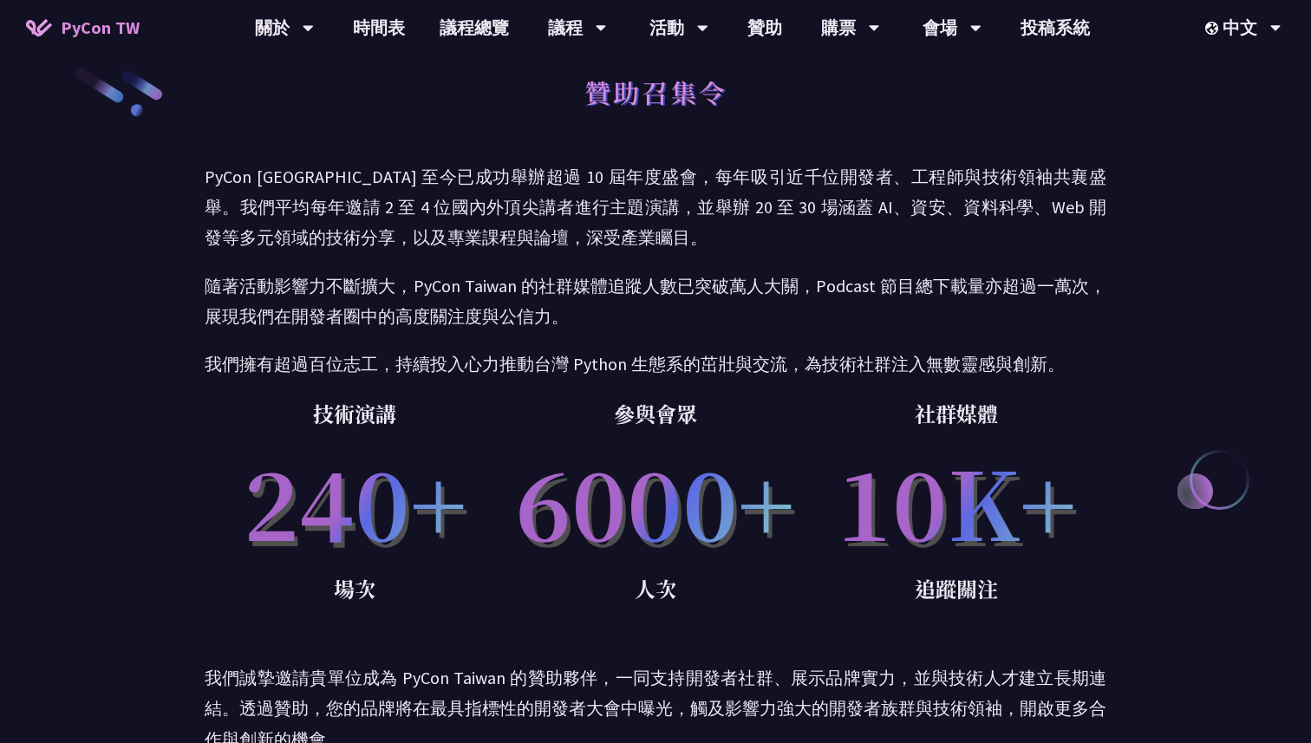
click at [949, 317] on p "隨著活動影響力不斷擴大，PyCon Taiwan 的社群媒體追蹤人數已突破萬人大關，Podcast 節目總下載量亦超過一萬次，展現我們在開發者圈中的高度關注度…" at bounding box center [656, 301] width 902 height 61
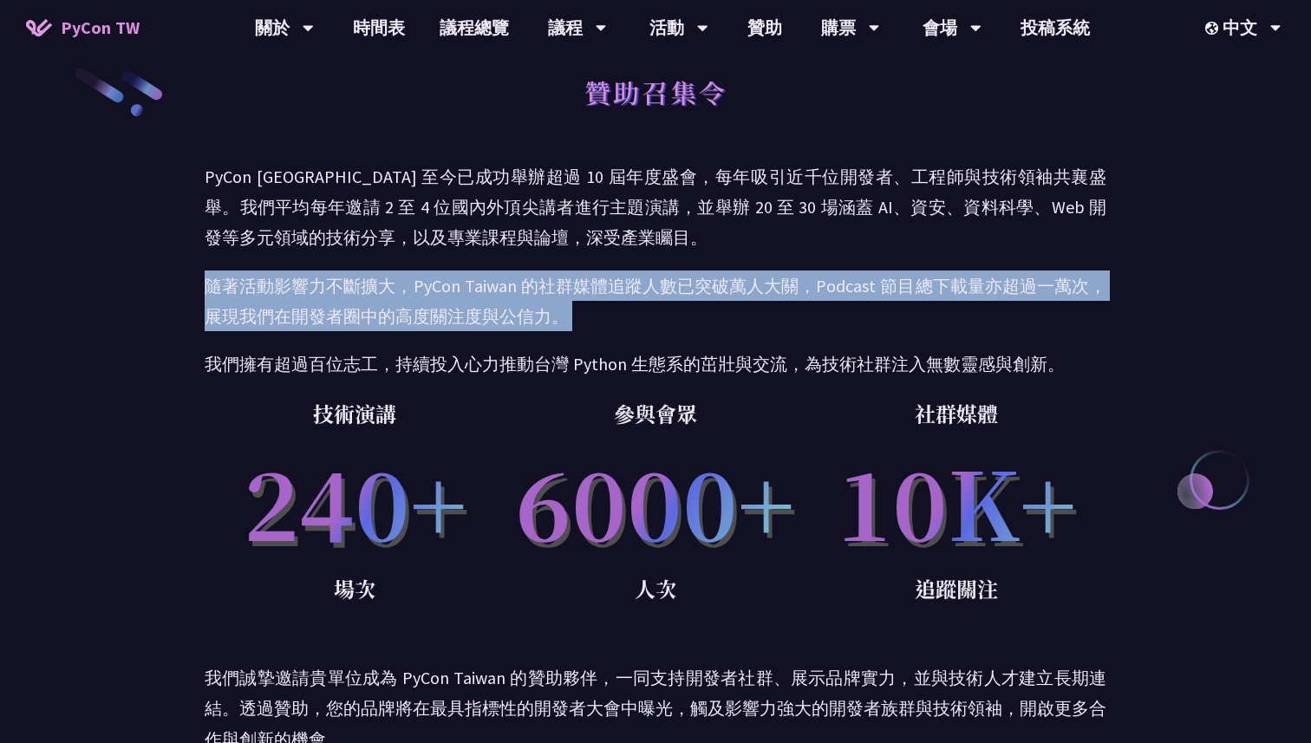
click at [949, 317] on p "隨著活動影響力不斷擴大，PyCon Taiwan 的社群媒體追蹤人數已突破萬人大關，Podcast 節目總下載量亦超過一萬次，展現我們在開發者圈中的高度關注度…" at bounding box center [656, 301] width 902 height 61
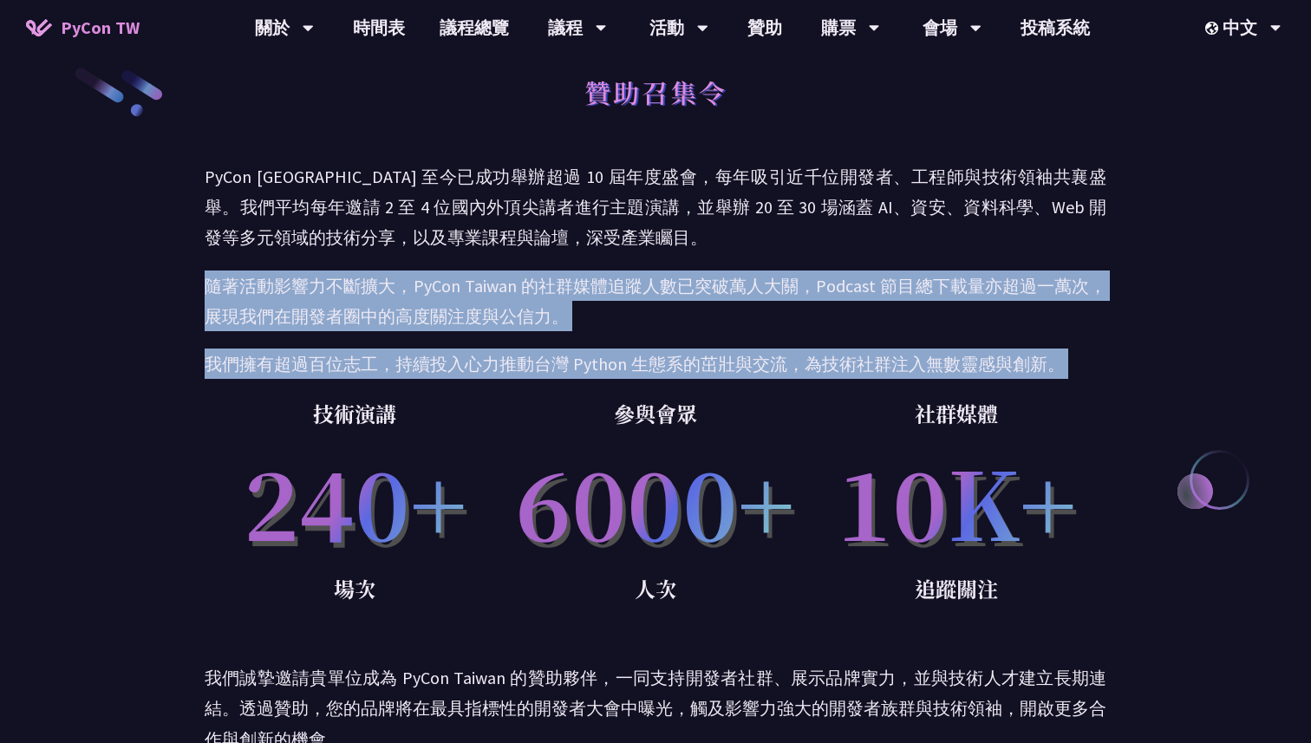
drag, startPoint x: 949, startPoint y: 317, endPoint x: 1010, endPoint y: 353, distance: 71.1
click at [1016, 352] on div "PyCon [GEOGRAPHIC_DATA] 至今已成功舉辦超過 10 屆年度盛會，每年吸引近千位開發者、工程師與技術領袖共襄盛舉。我們平均每年邀請 2 至…" at bounding box center [656, 270] width 902 height 218
click at [1010, 353] on p "我們擁有超過百位志工，持續投入心力推動台灣 Python 生態系的茁壯與交流，為技術社群注入無數靈感與創新。" at bounding box center [656, 364] width 902 height 30
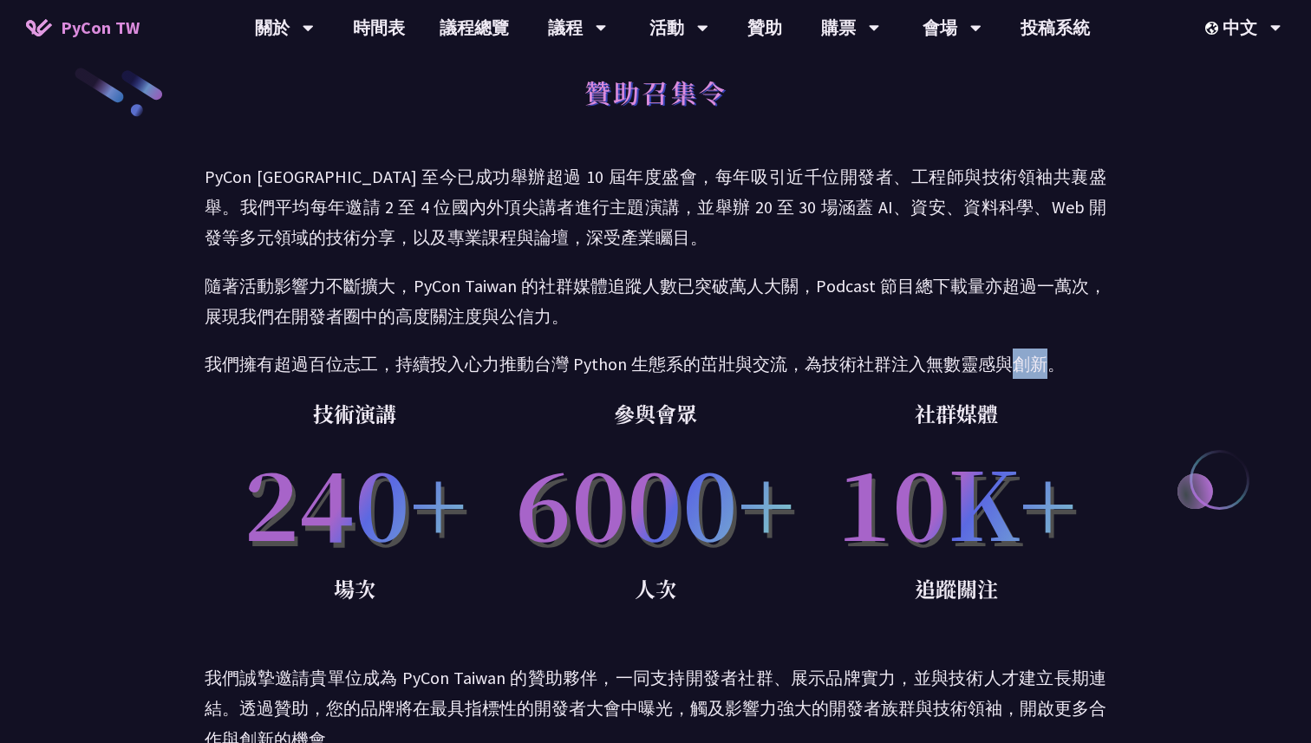
click at [1010, 353] on p "我們擁有超過百位志工，持續投入心力推動台灣 Python 生態系的茁壯與交流，為技術社群注入無數靈感與創新。" at bounding box center [656, 364] width 902 height 30
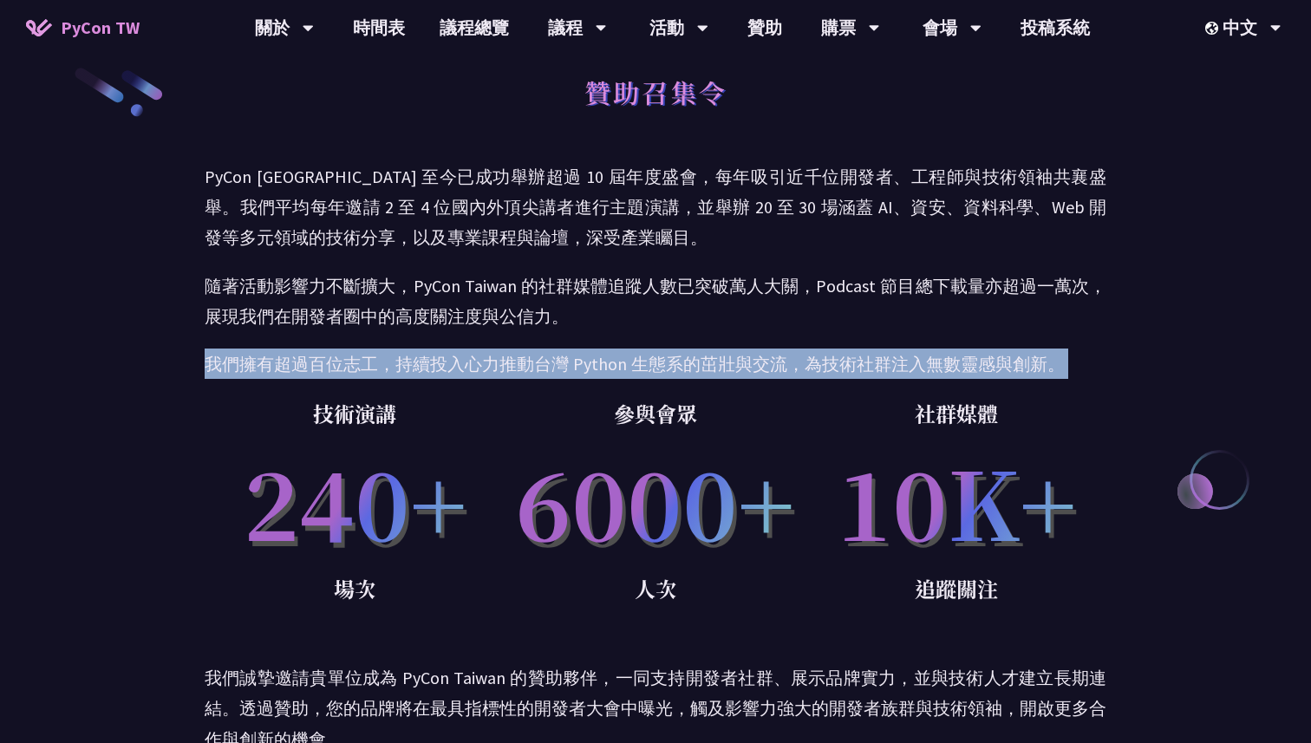
click at [1010, 353] on p "我們擁有超過百位志工，持續投入心力推動台灣 Python 生態系的茁壯與交流，為技術社群注入無數靈感與創新。" at bounding box center [656, 364] width 902 height 30
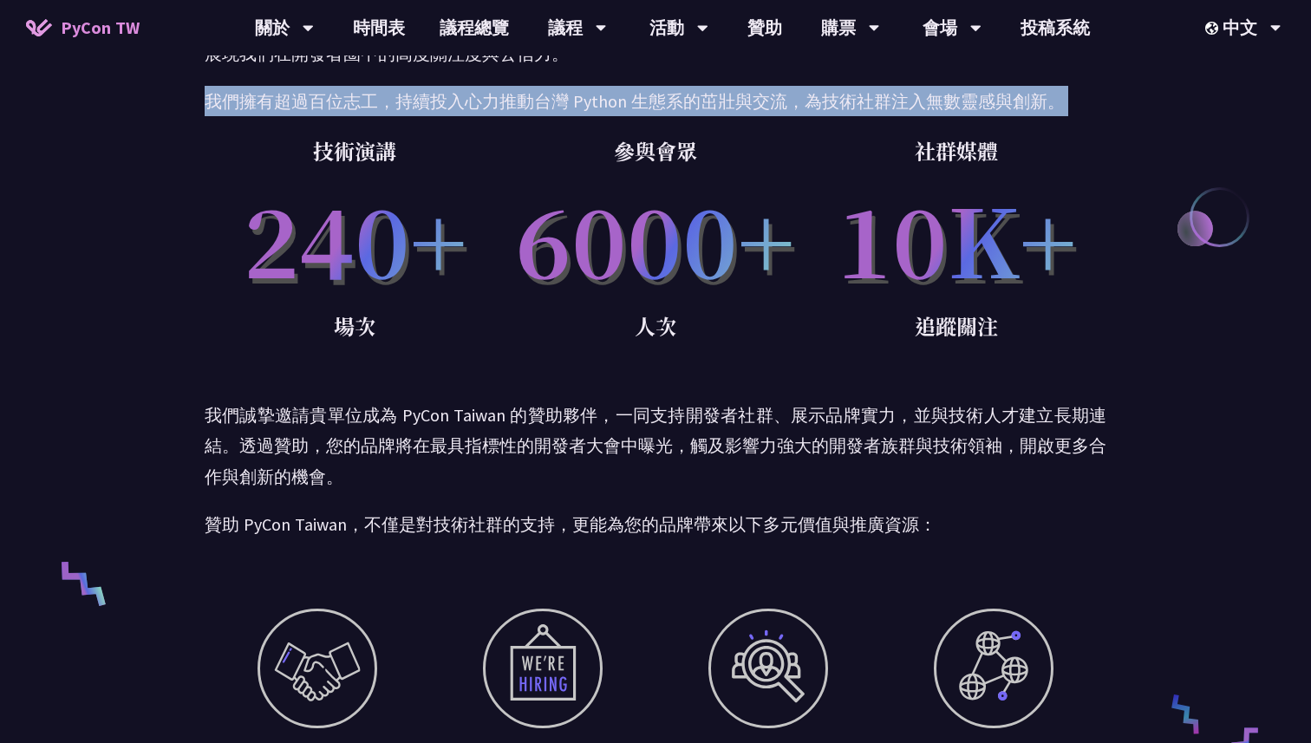
scroll to position [391, 0]
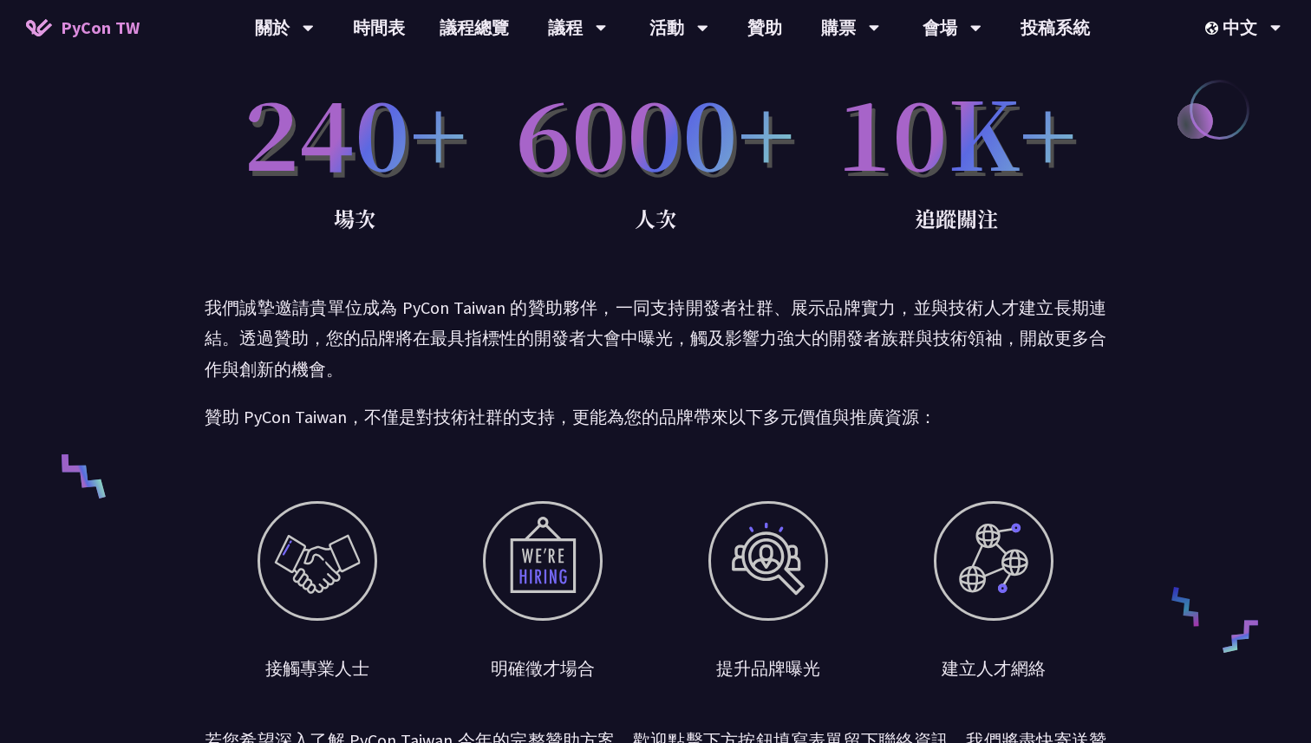
click at [1010, 353] on p "我們誠摯邀請貴單位成為 PyCon Taiwan 的贊助夥伴，一同支持開發者社群、展示品牌實力，並與技術人才建立長期連結。透過贊助，您的品牌將在最具指標性的開…" at bounding box center [656, 338] width 902 height 92
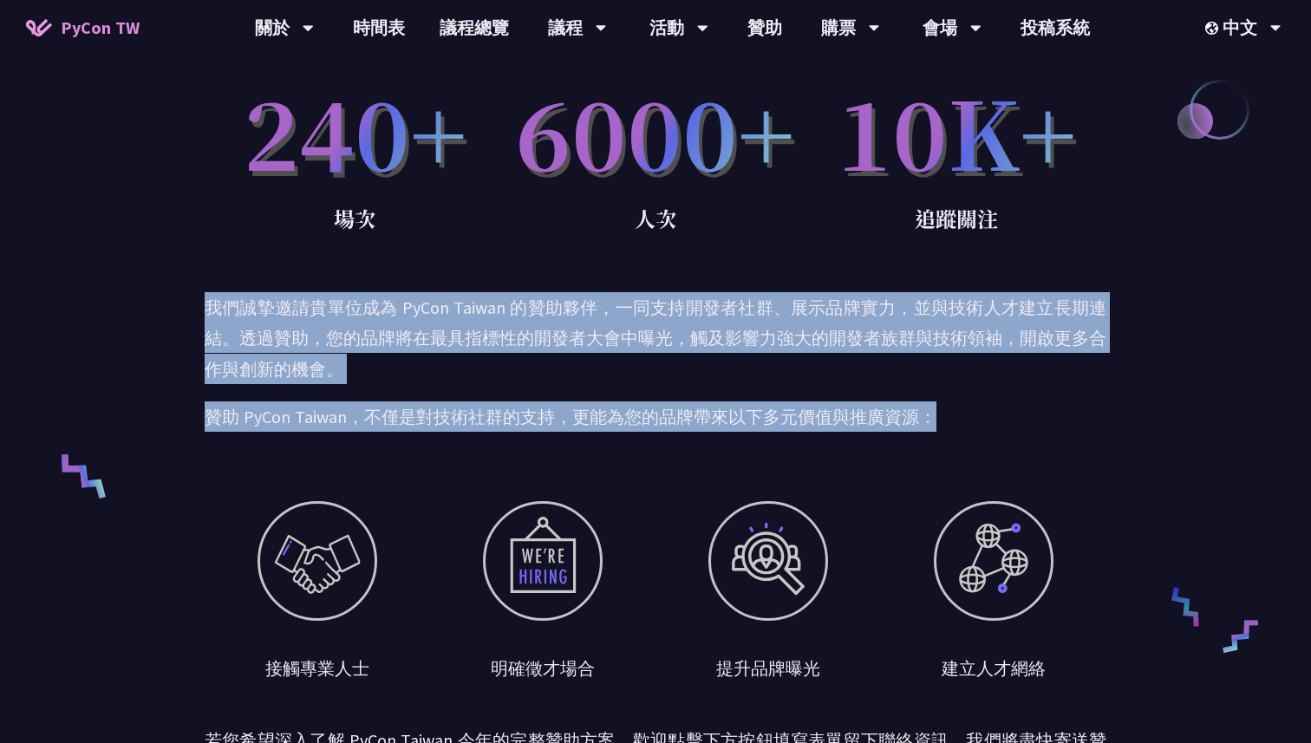
drag, startPoint x: 1010, startPoint y: 353, endPoint x: 1073, endPoint y: 408, distance: 83.0
click at [1073, 408] on div "我們誠摯邀請貴單位成為 PyCon Taiwan 的贊助夥伴，一同支持開發者社群、展示品牌實力，並與技術人才建立長期連結。透過贊助，您的品牌將在最具指標性的開…" at bounding box center [656, 362] width 902 height 140
click at [1073, 408] on p "贊助 PyCon Taiwan，不僅是對技術社群的支持，更能為您的品牌帶來以下多元價值與推廣資源：" at bounding box center [656, 417] width 902 height 30
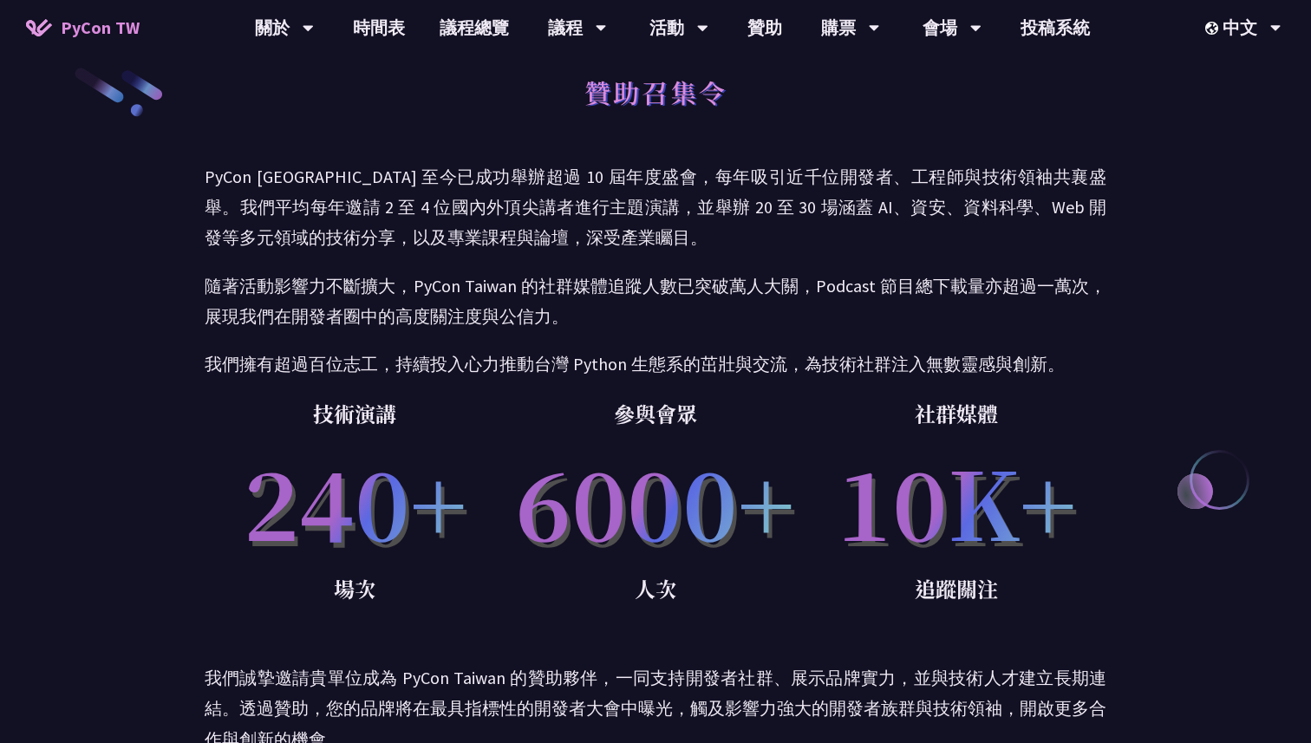
scroll to position [0, 0]
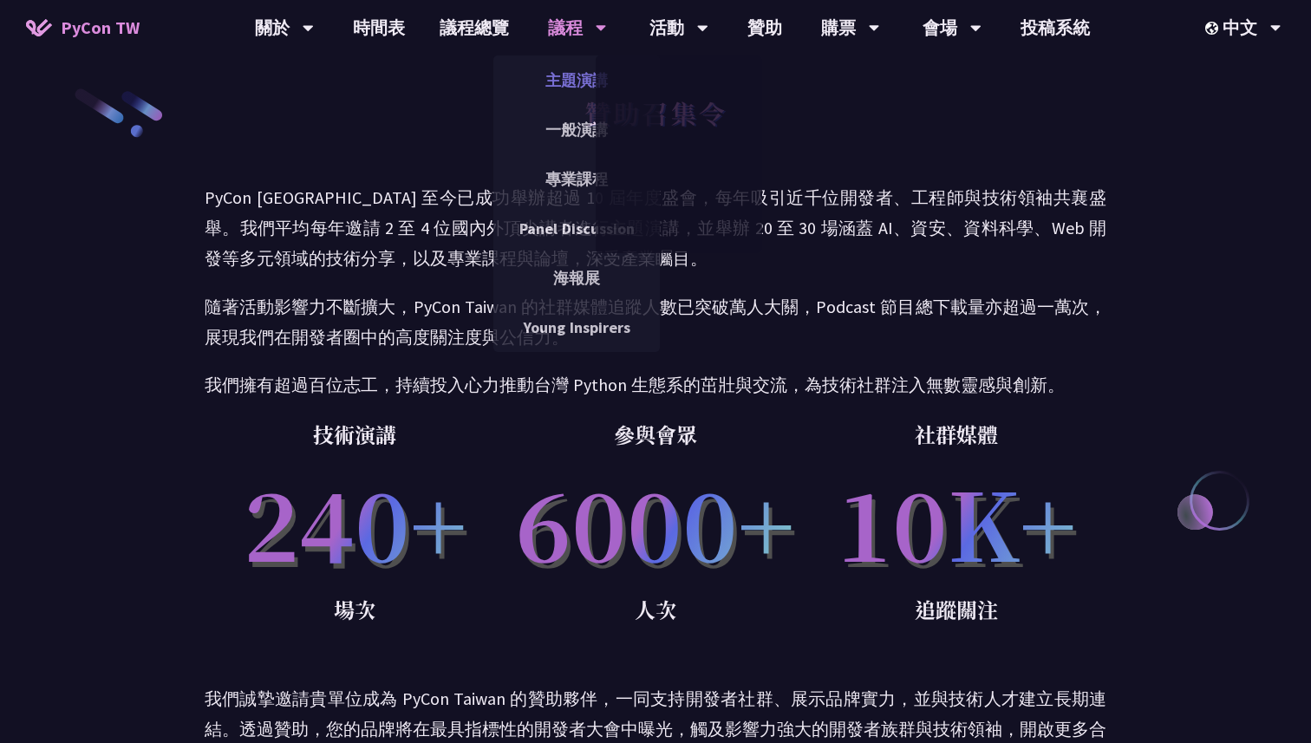
click at [573, 80] on link "主題演講" at bounding box center [576, 80] width 167 height 41
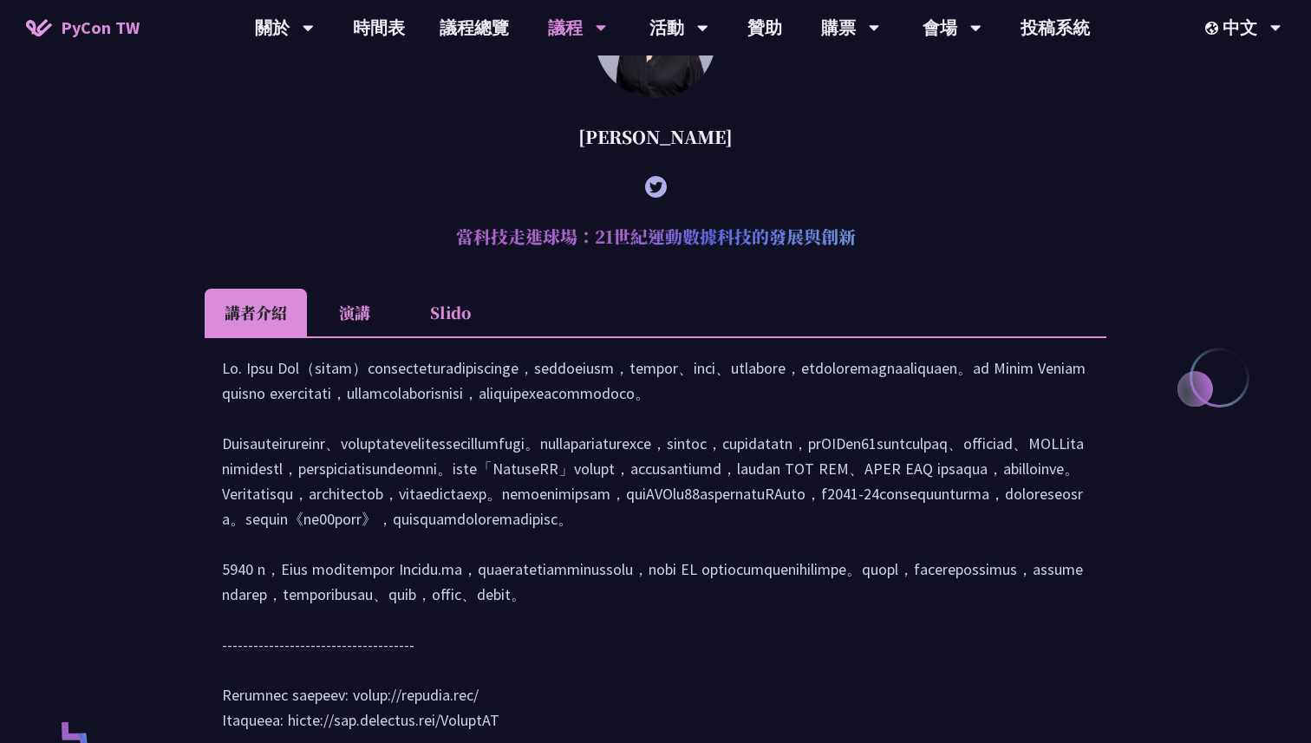
scroll to position [498, 0]
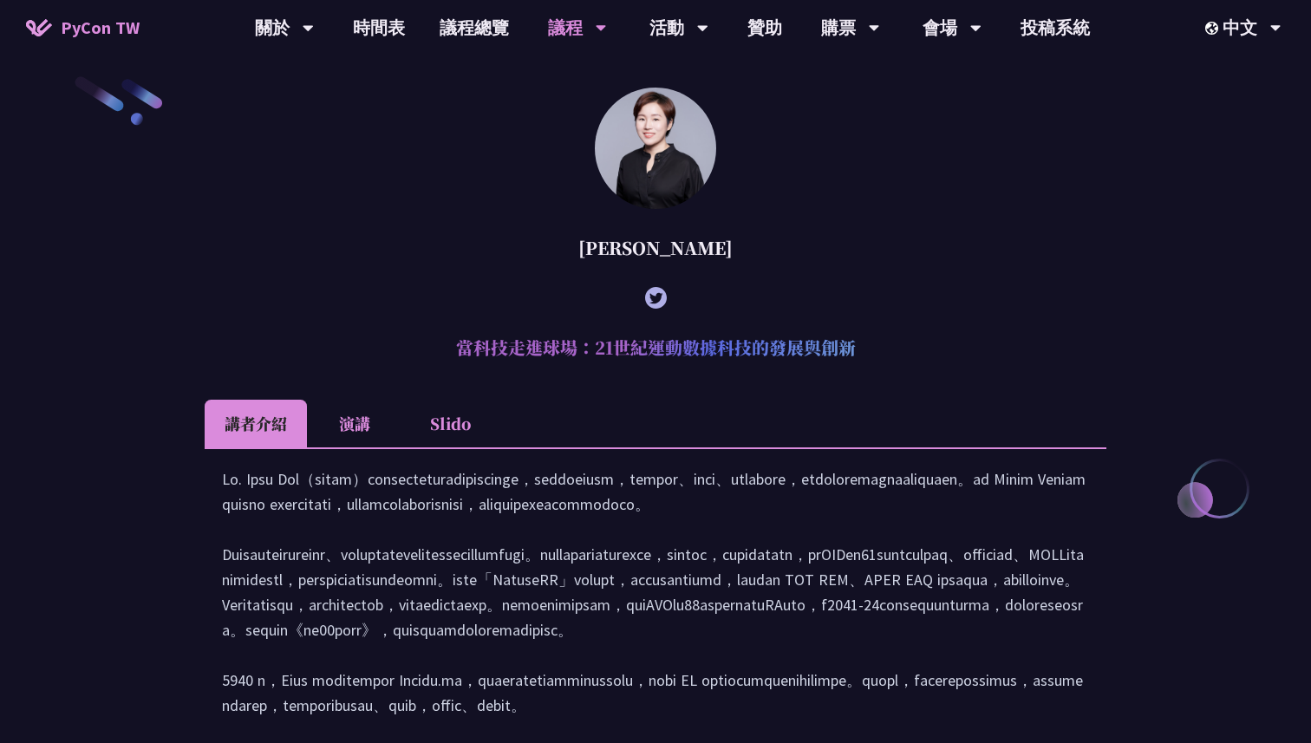
click at [355, 427] on li "演講" at bounding box center [354, 424] width 95 height 48
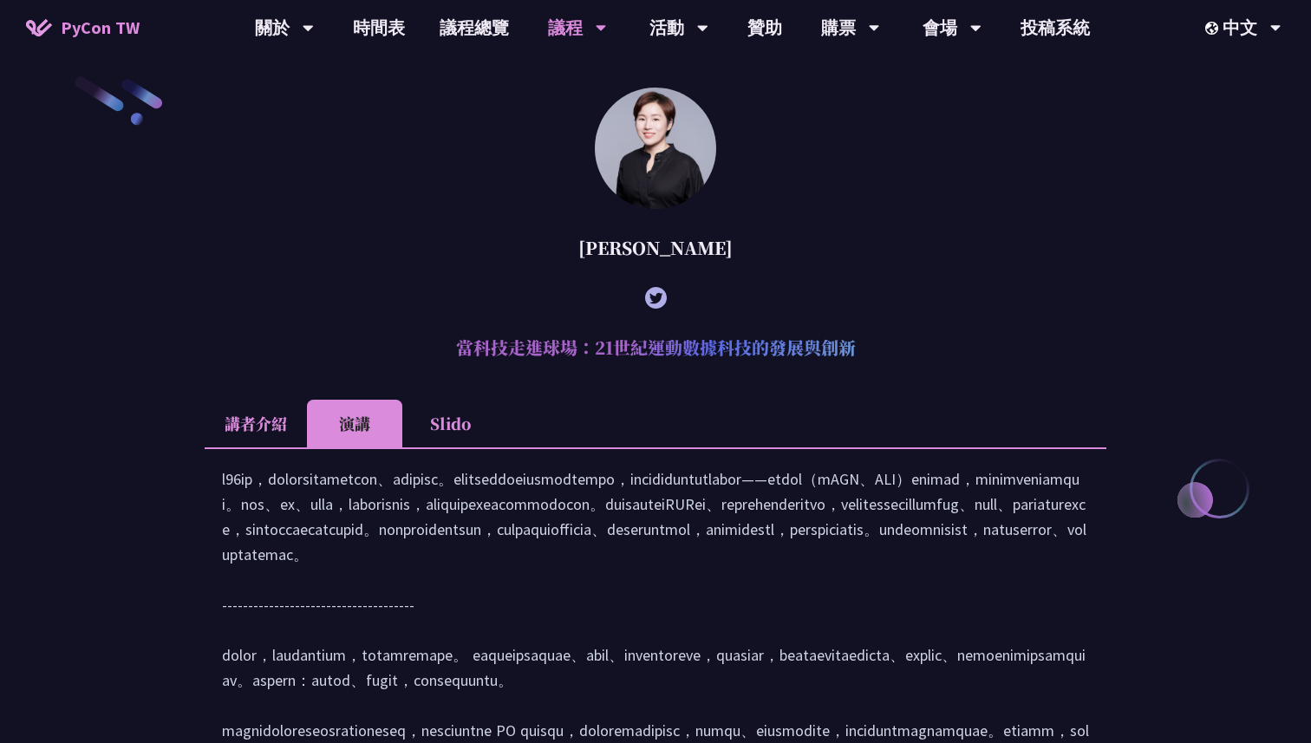
click at [281, 444] on li "講者介紹" at bounding box center [256, 424] width 102 height 48
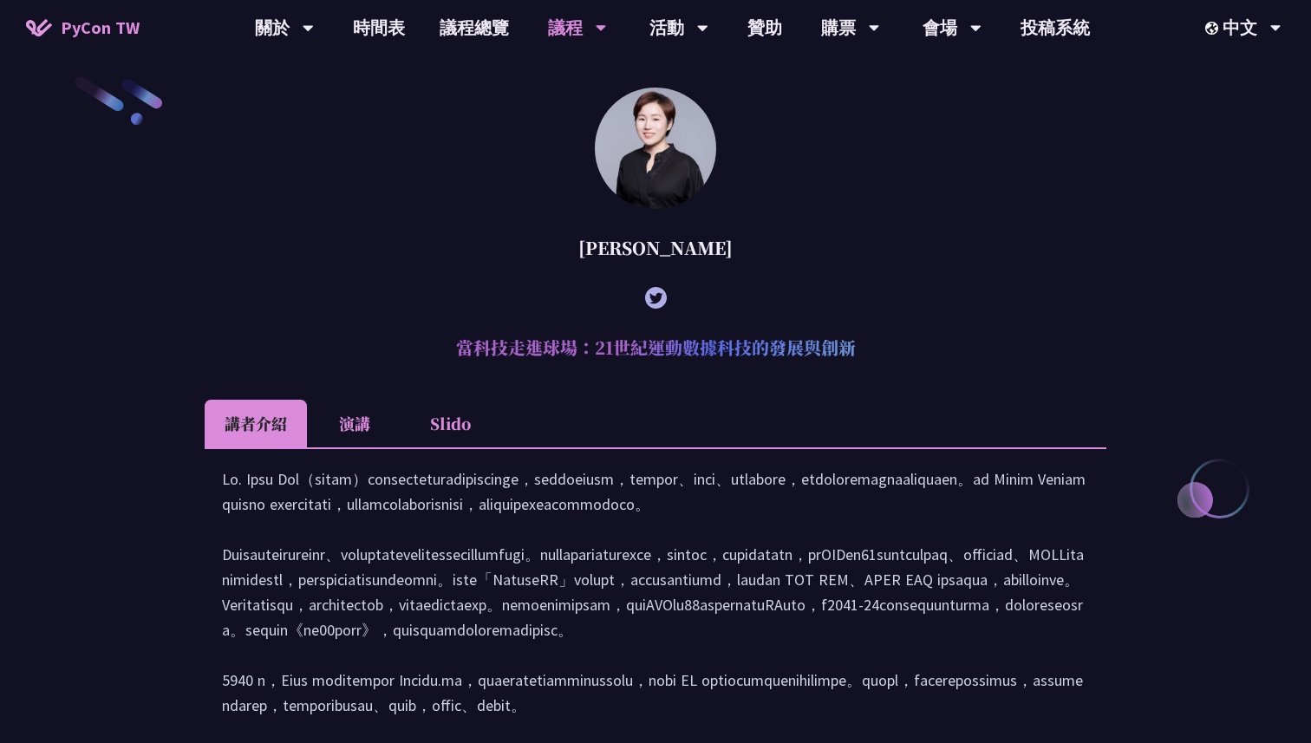
click at [434, 444] on li "Slido" at bounding box center [449, 424] width 95 height 48
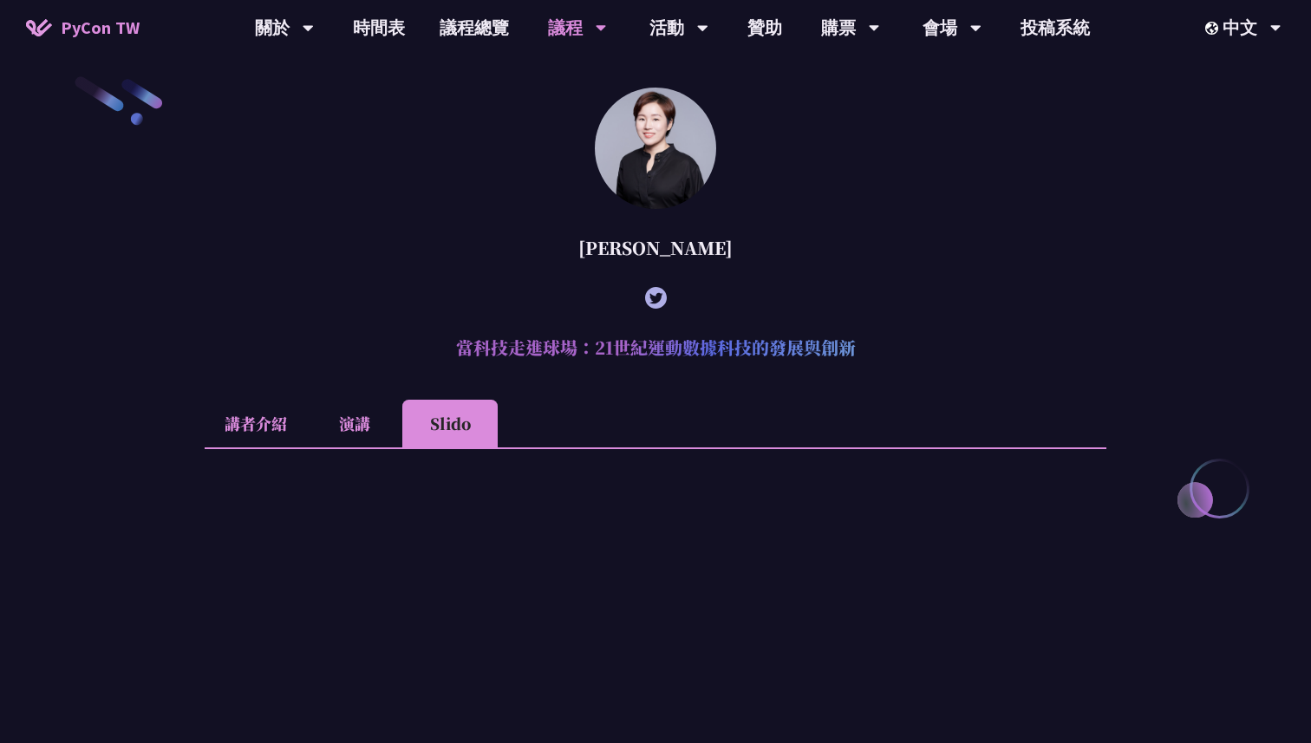
click at [270, 429] on li "講者介紹" at bounding box center [256, 424] width 102 height 48
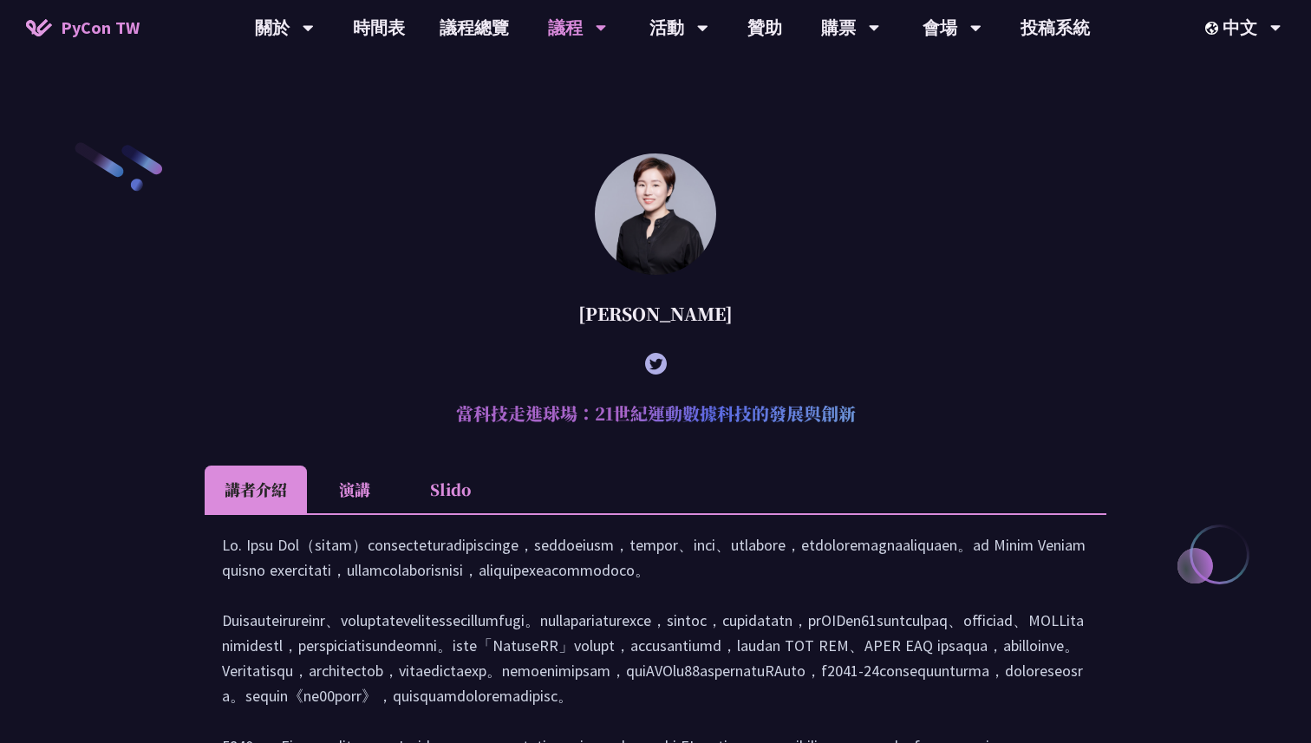
scroll to position [364, 0]
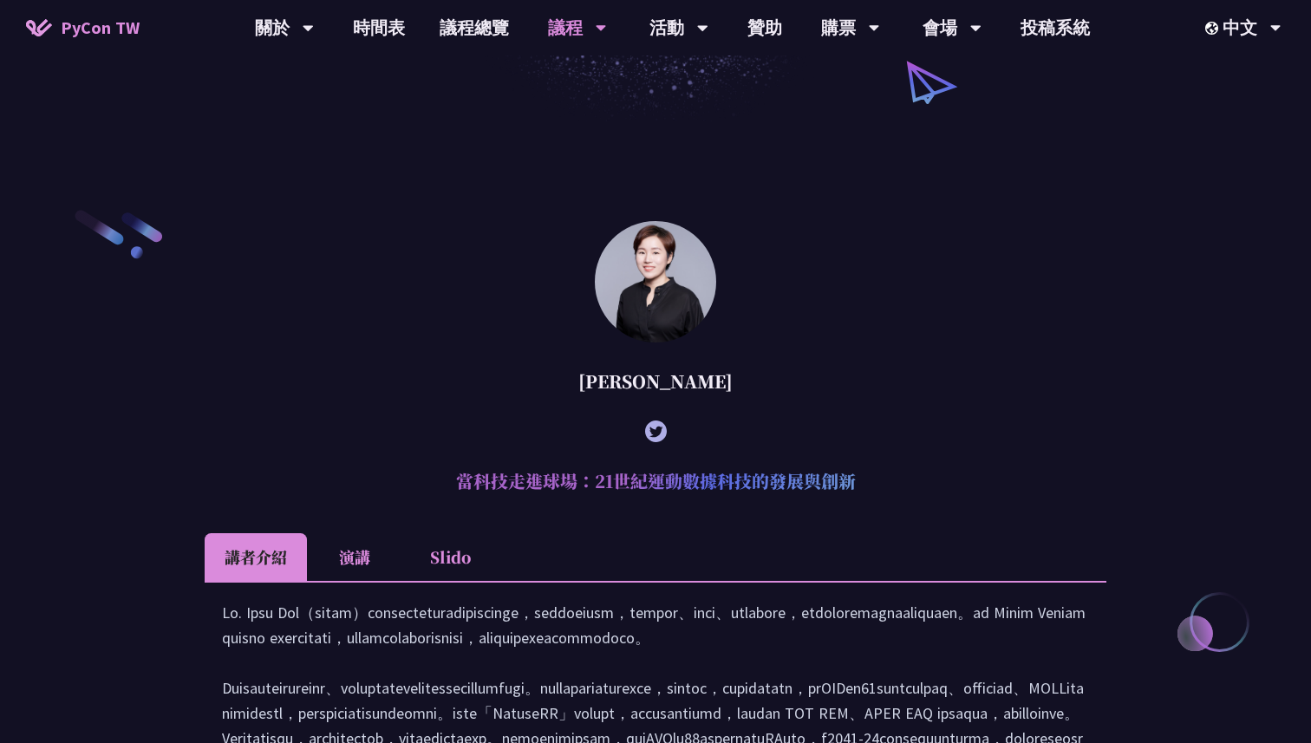
click at [356, 552] on li "演講" at bounding box center [354, 557] width 95 height 48
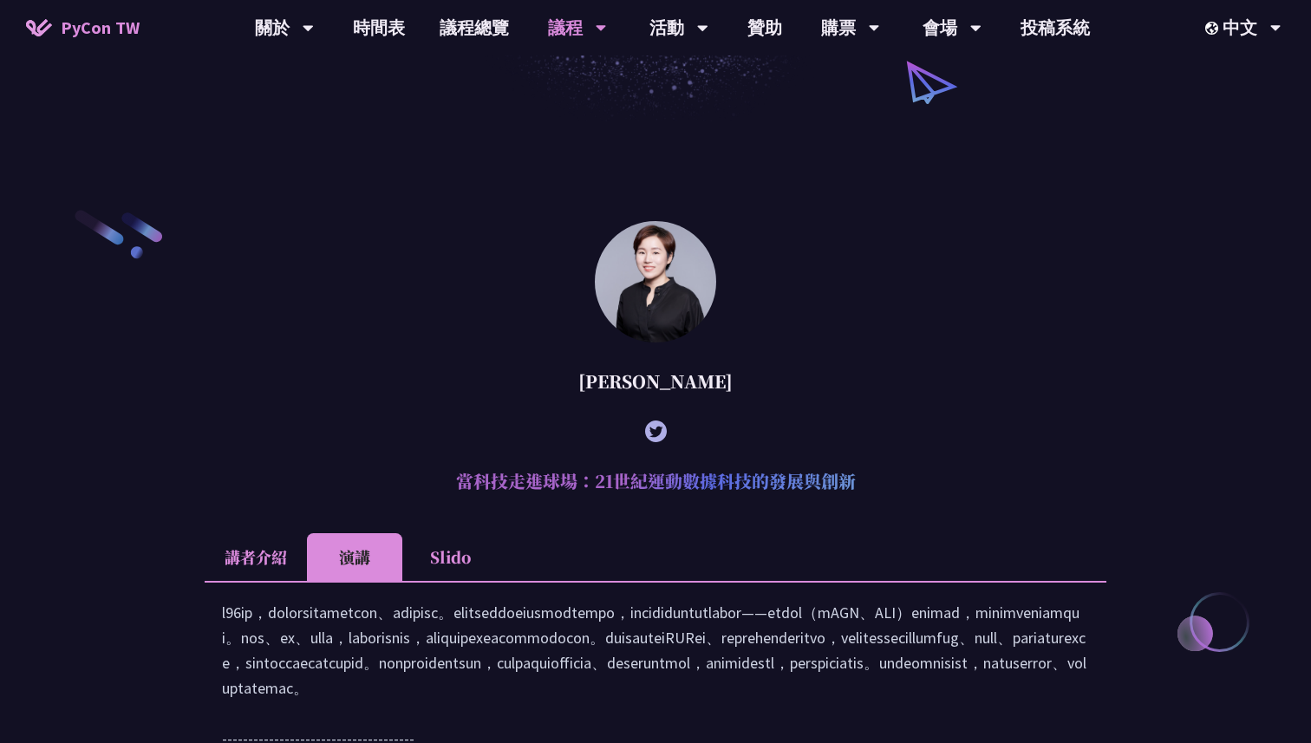
click at [276, 555] on li "講者介紹" at bounding box center [256, 557] width 102 height 48
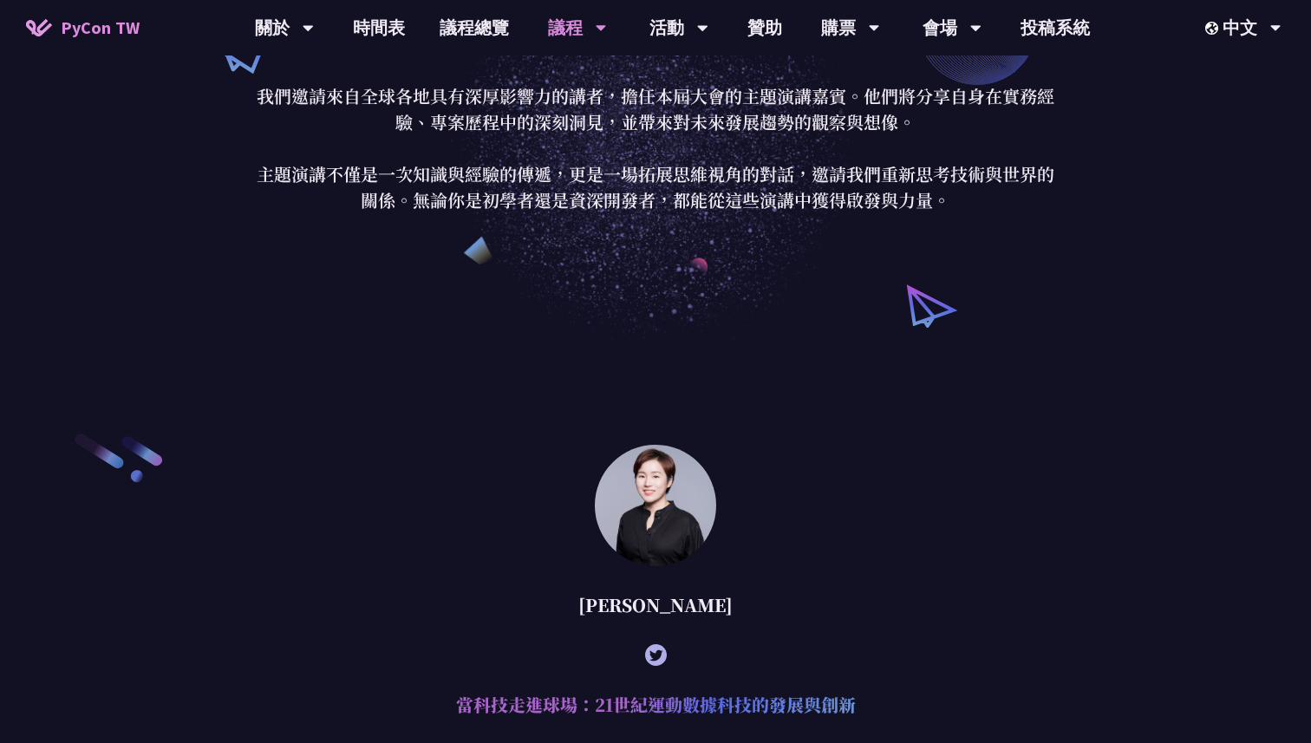
scroll to position [127, 0]
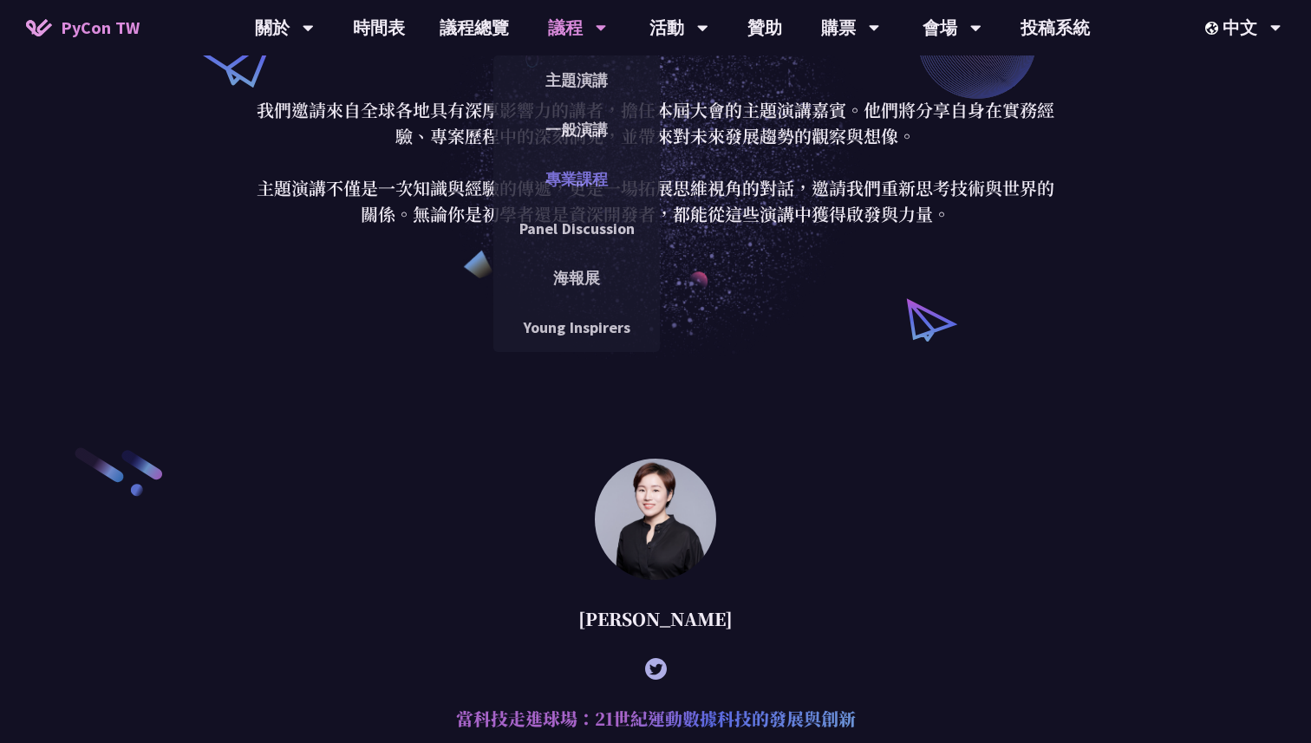
click at [596, 187] on link "專業課程" at bounding box center [576, 179] width 167 height 41
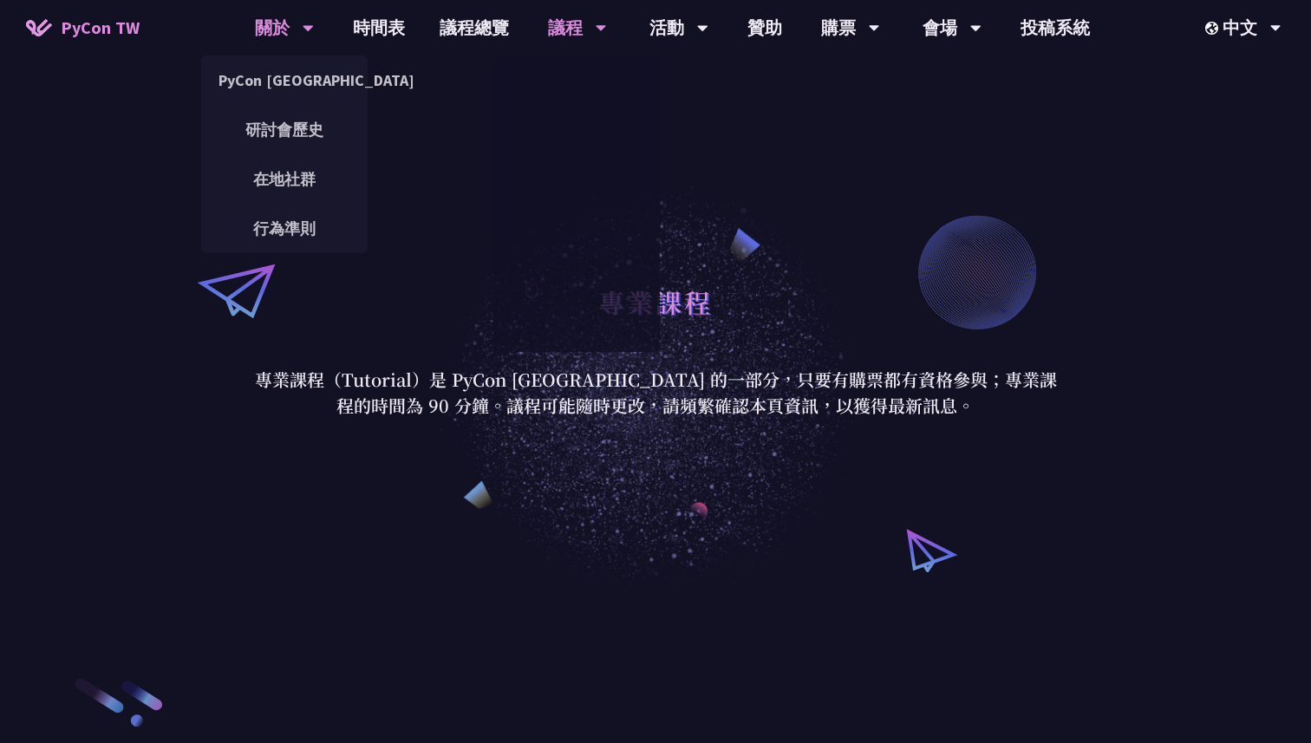
click at [262, 23] on div "關於" at bounding box center [284, 28] width 59 height 56
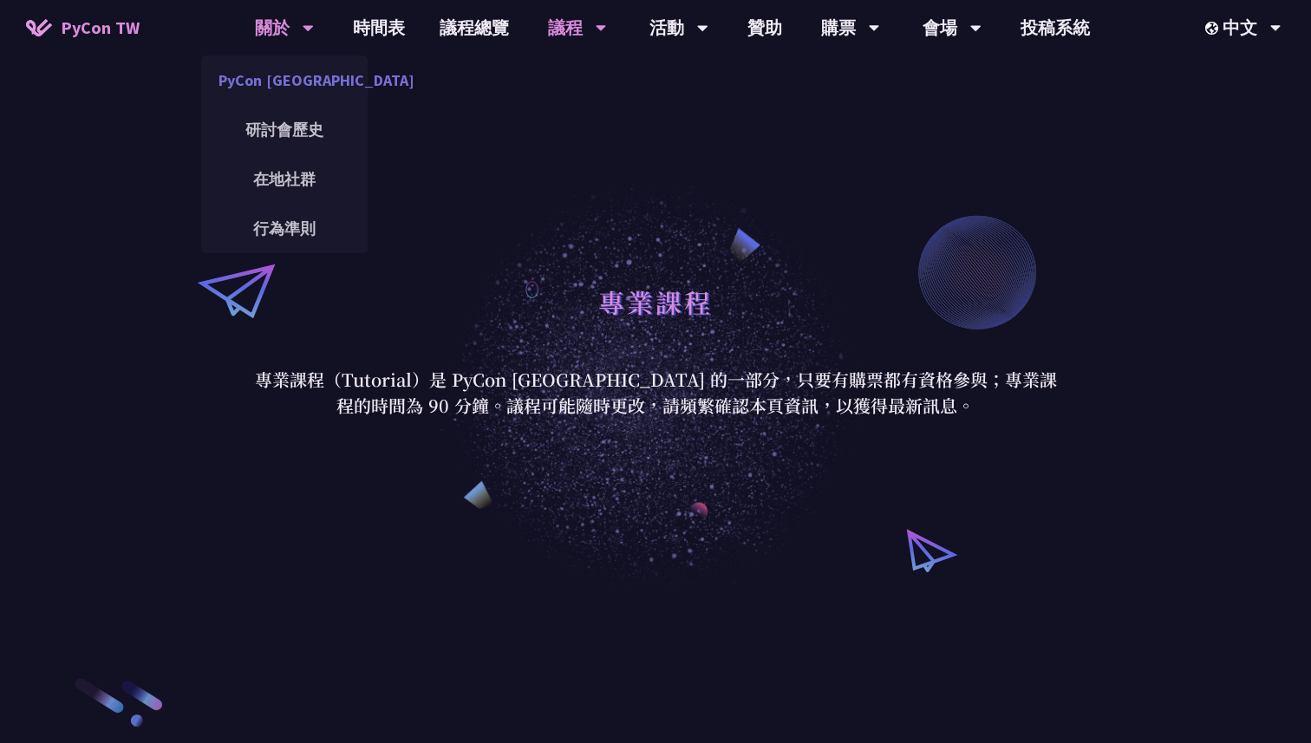
click at [265, 96] on link "PyCon [GEOGRAPHIC_DATA]" at bounding box center [284, 80] width 167 height 41
